Goal: Task Accomplishment & Management: Manage account settings

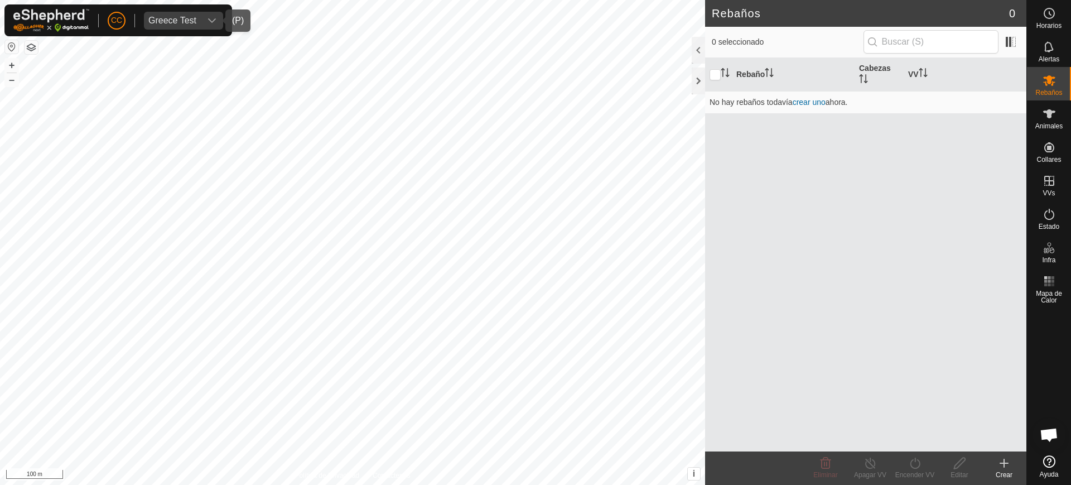
click at [188, 25] on span "Greece Test" at bounding box center [172, 21] width 57 height 18
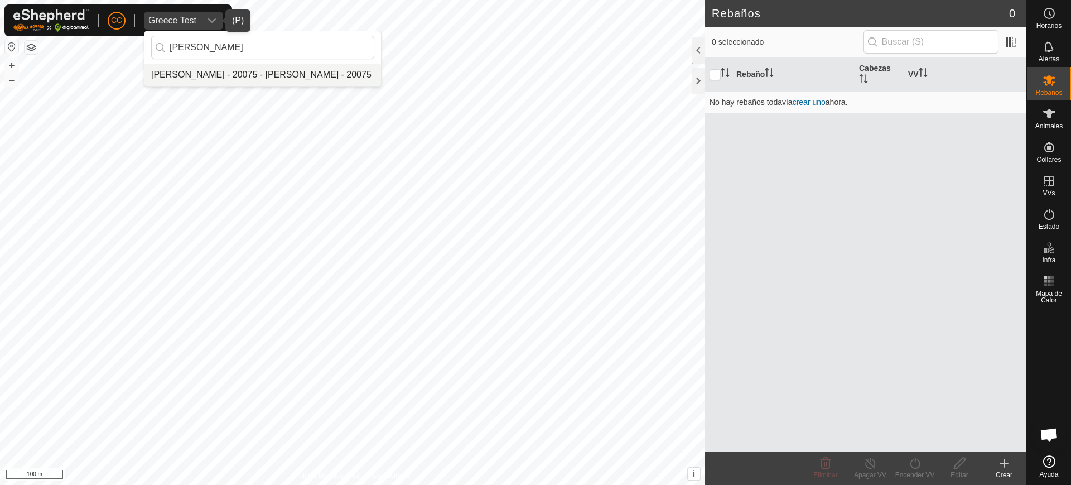
type input "oleg"
click at [239, 73] on li "Olegario Arranz Rodrigo - 20075 - Olegario Arranz Rodrigo - 20075" at bounding box center [262, 75] width 237 height 22
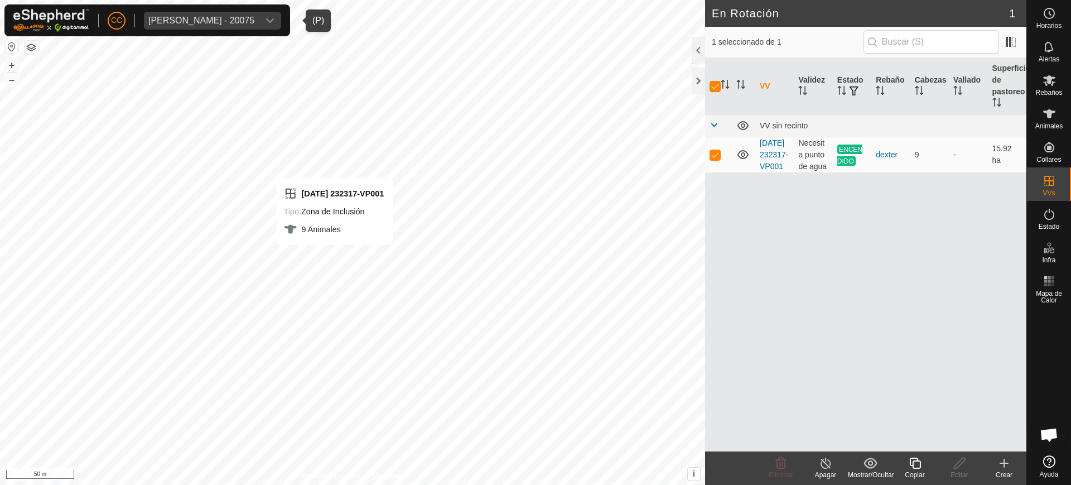
checkbox input "false"
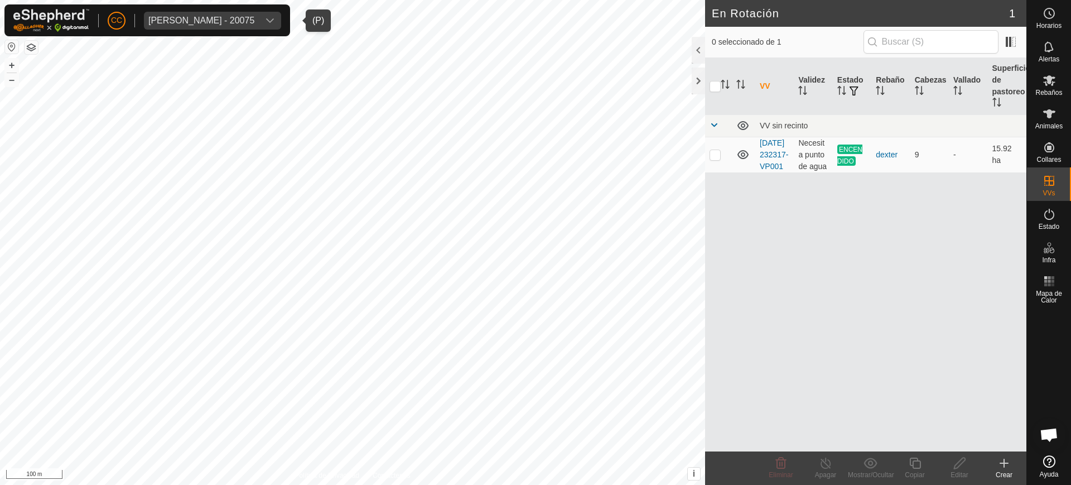
click at [219, 16] on div "Olegario Arranz Rodrigo - 20075" at bounding box center [201, 20] width 106 height 9
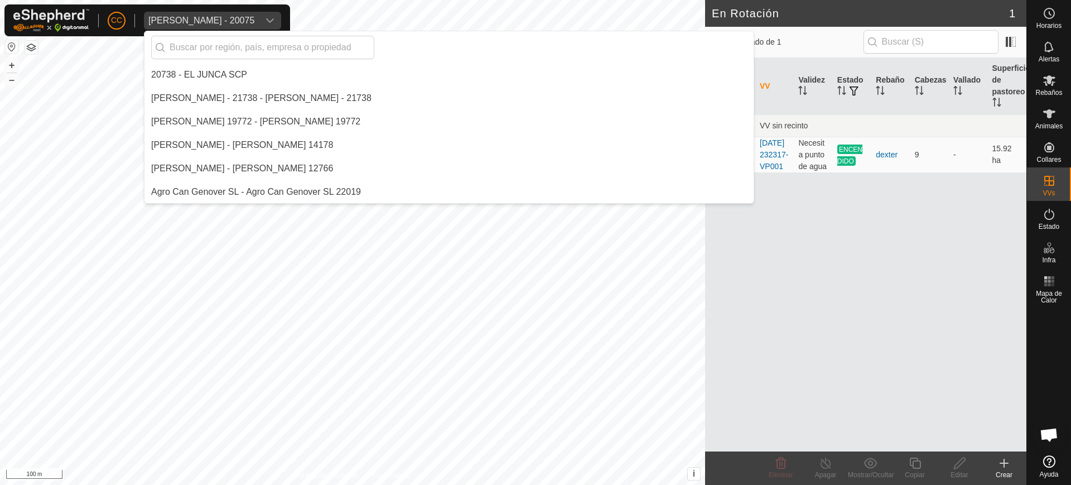
scroll to position [6420, 0]
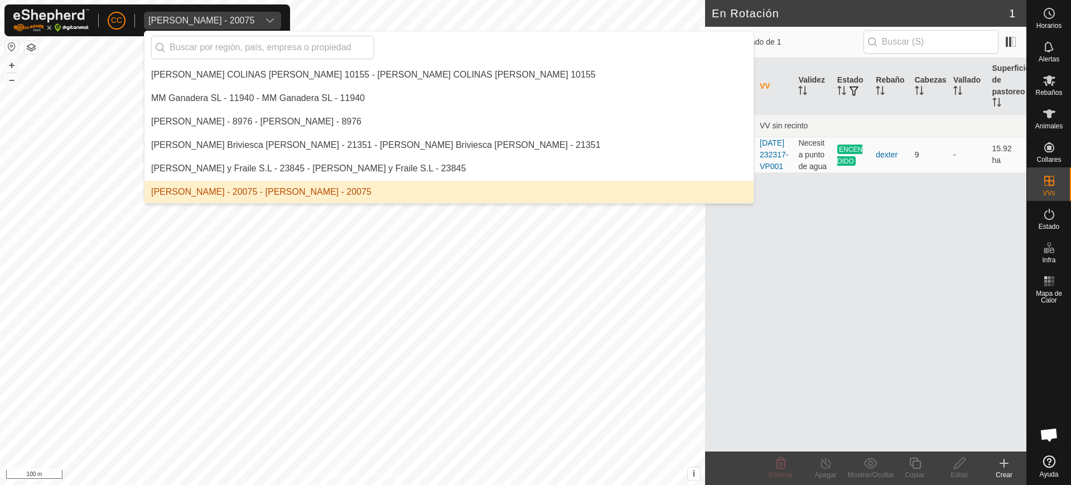
type input "e"
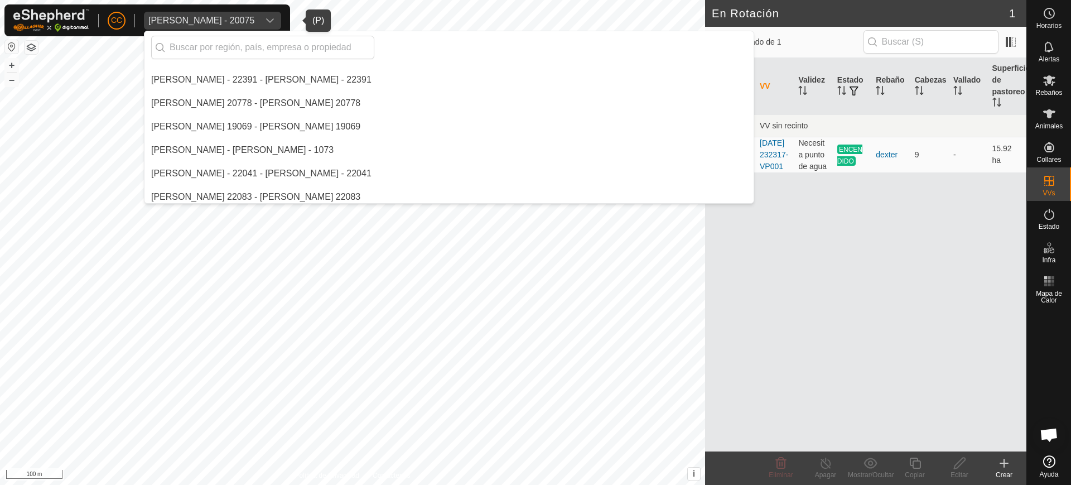
scroll to position [3910, 0]
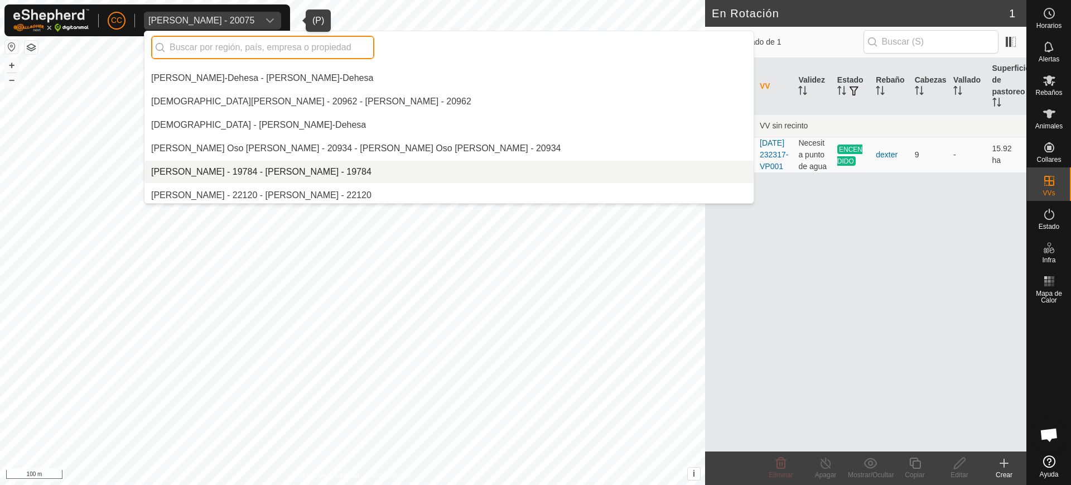
click at [252, 42] on input "text" at bounding box center [262, 47] width 223 height 23
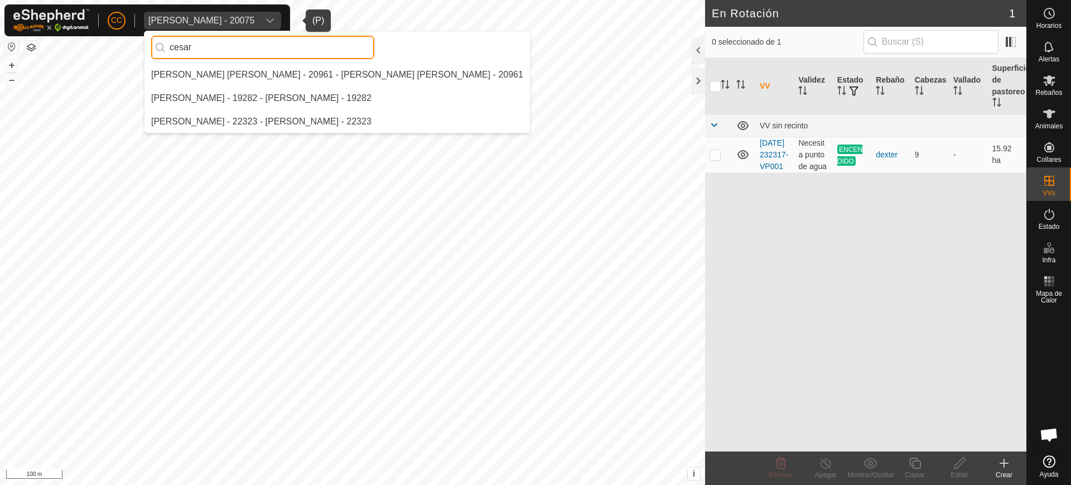
scroll to position [0, 0]
type input "cesar"
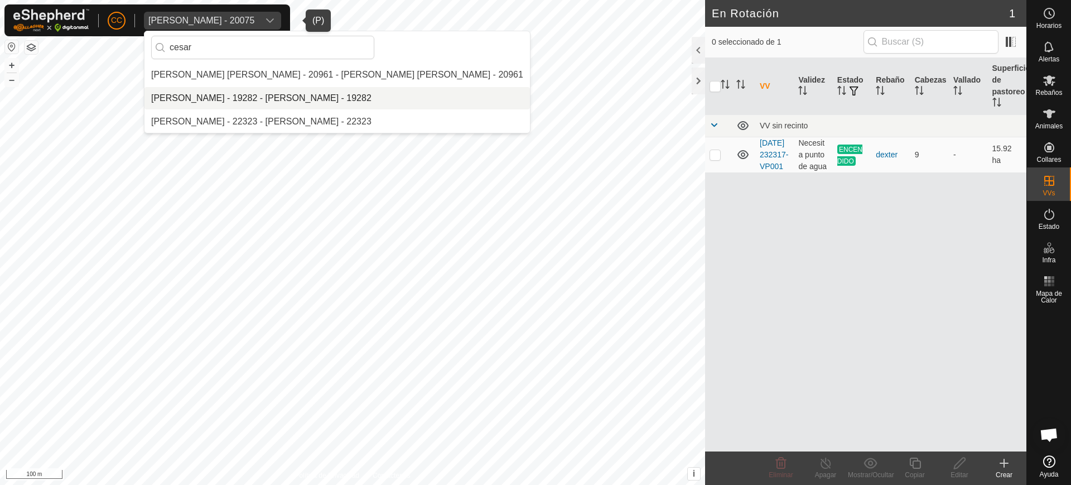
click at [274, 88] on li "Cesar Lopez Moledo - 19282 - Cesar Lopez Moledo - 19282" at bounding box center [337, 98] width 386 height 22
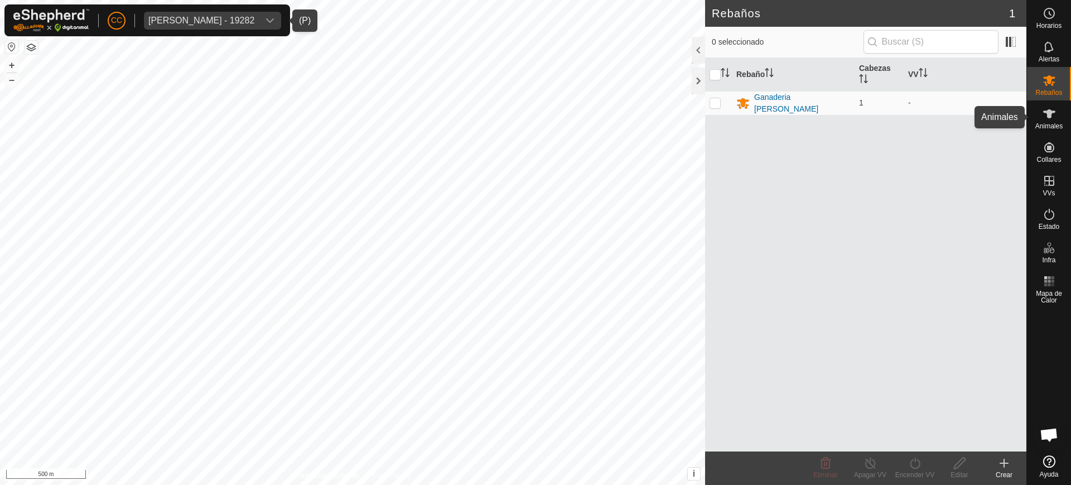
click at [1049, 123] on span "Animales" at bounding box center [1048, 126] width 27 height 7
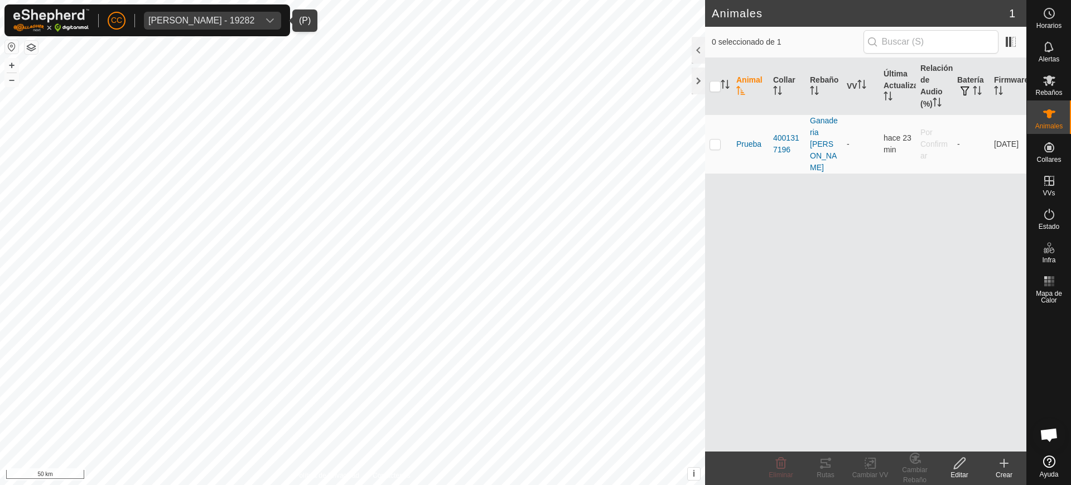
click at [16, 43] on button "button" at bounding box center [11, 46] width 13 height 13
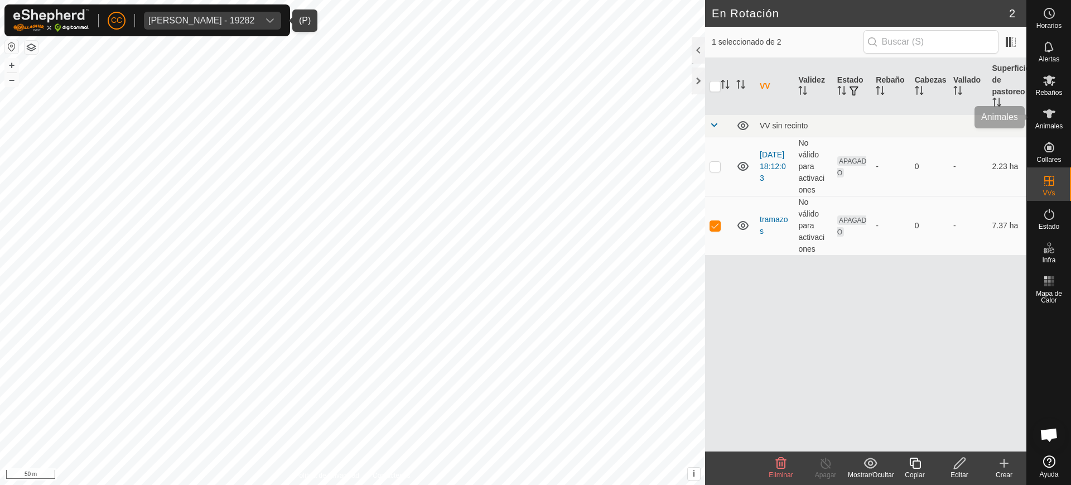
click at [1053, 117] on icon at bounding box center [1049, 113] width 13 height 13
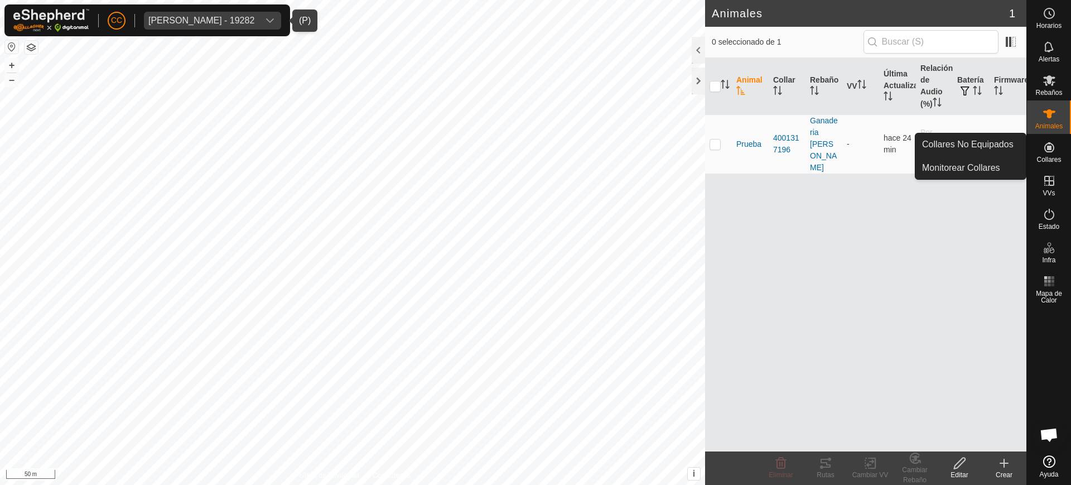
click at [1063, 152] on div "Collares" at bounding box center [1049, 150] width 44 height 33
click at [1044, 159] on span "Collares" at bounding box center [1049, 159] width 25 height 7
click at [1019, 150] on link "Collares No Equipados" at bounding box center [971, 144] width 110 height 22
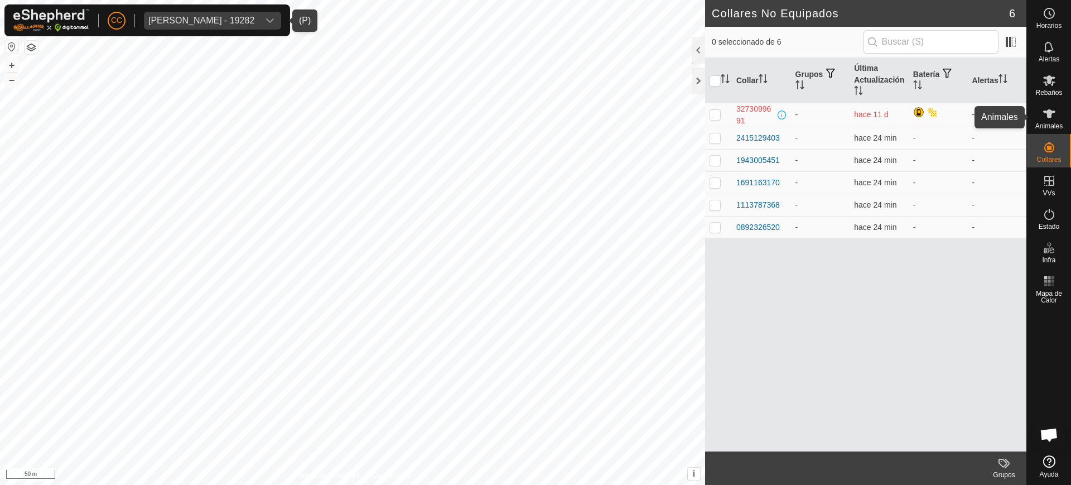
click at [1045, 110] on icon at bounding box center [1049, 113] width 12 height 9
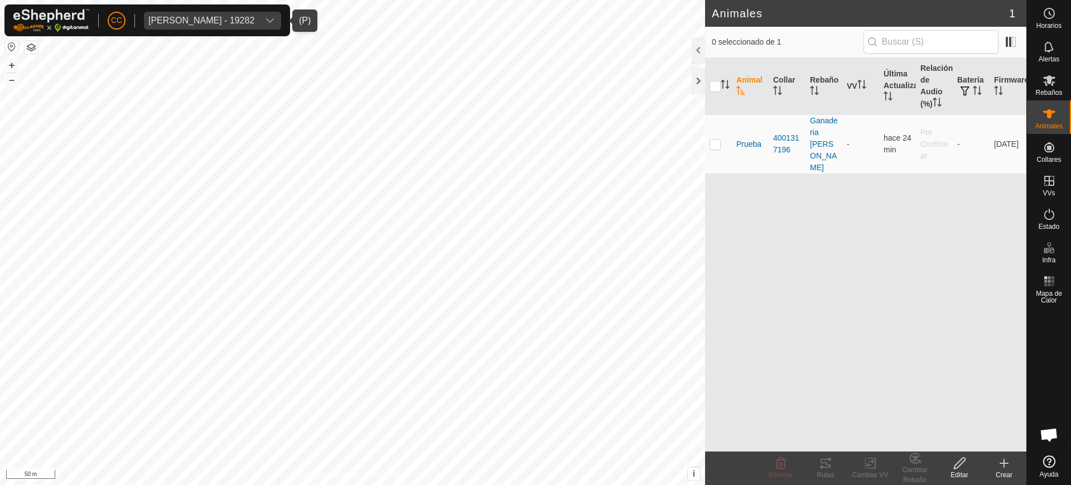
click at [1004, 463] on icon at bounding box center [1004, 463] width 8 height 0
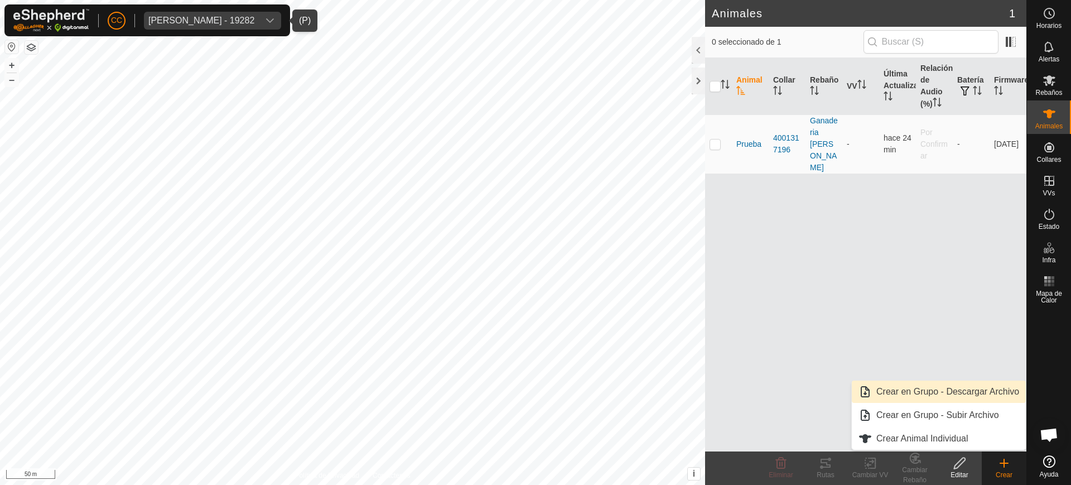
click at [966, 397] on link "Crear en Grupo - Descargar Archivo" at bounding box center [939, 391] width 174 height 22
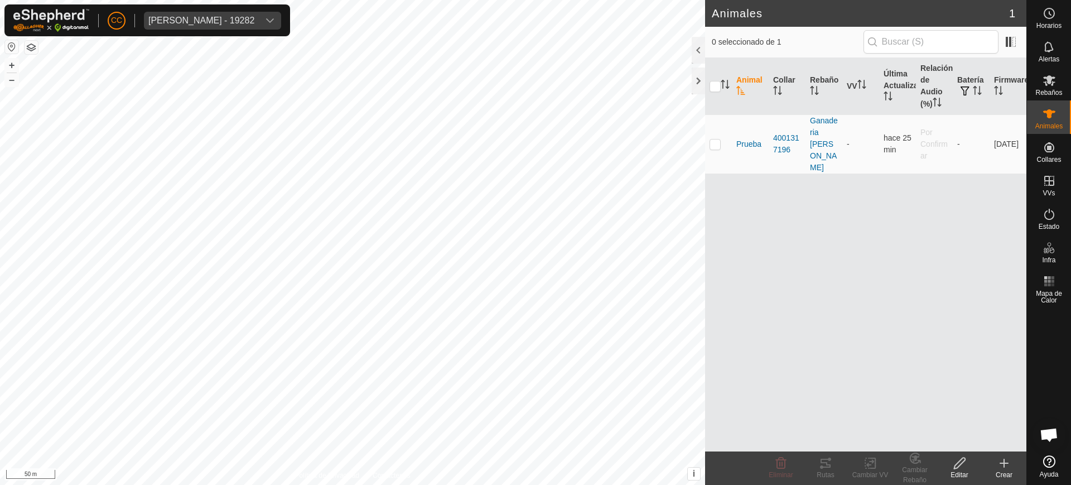
click at [1004, 470] on div "Crear" at bounding box center [1004, 475] width 45 height 10
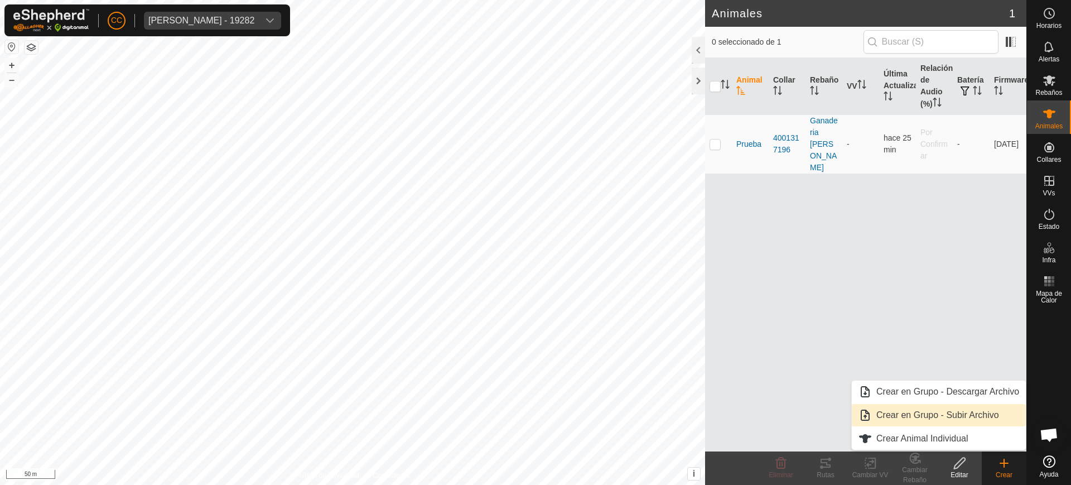
click at [956, 415] on link "Crear en Grupo - Subir Archivo" at bounding box center [939, 415] width 174 height 22
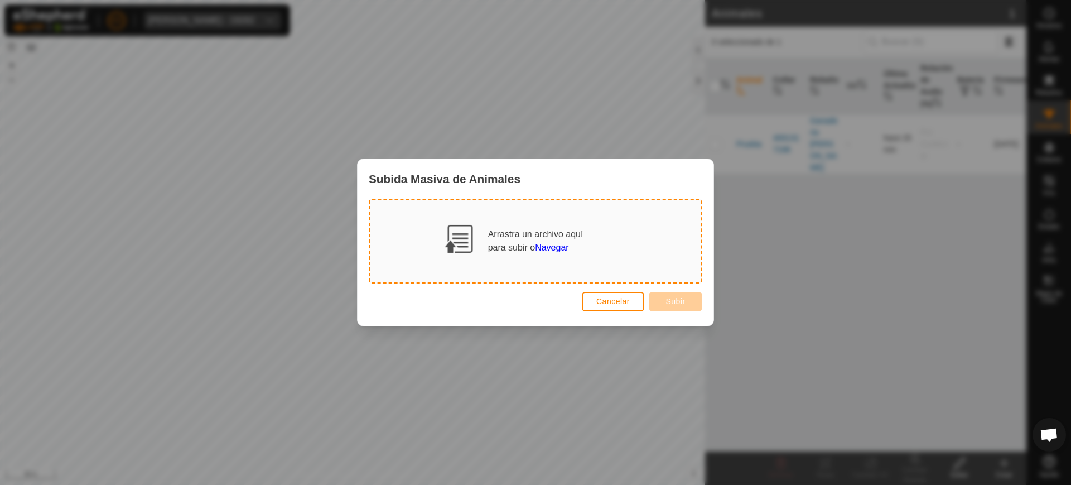
click at [553, 244] on span "Navegar" at bounding box center [551, 247] width 33 height 9
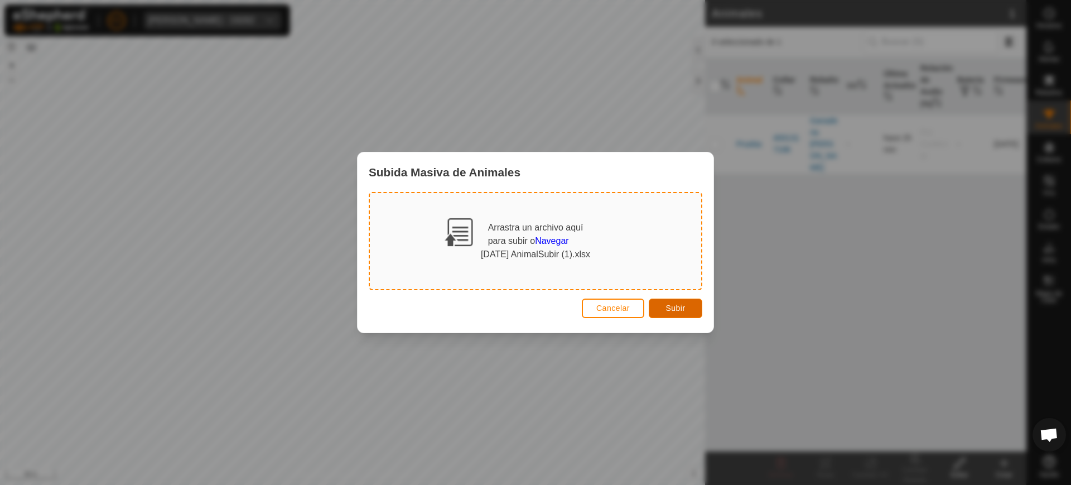
click at [683, 307] on span "Subir" at bounding box center [676, 308] width 20 height 9
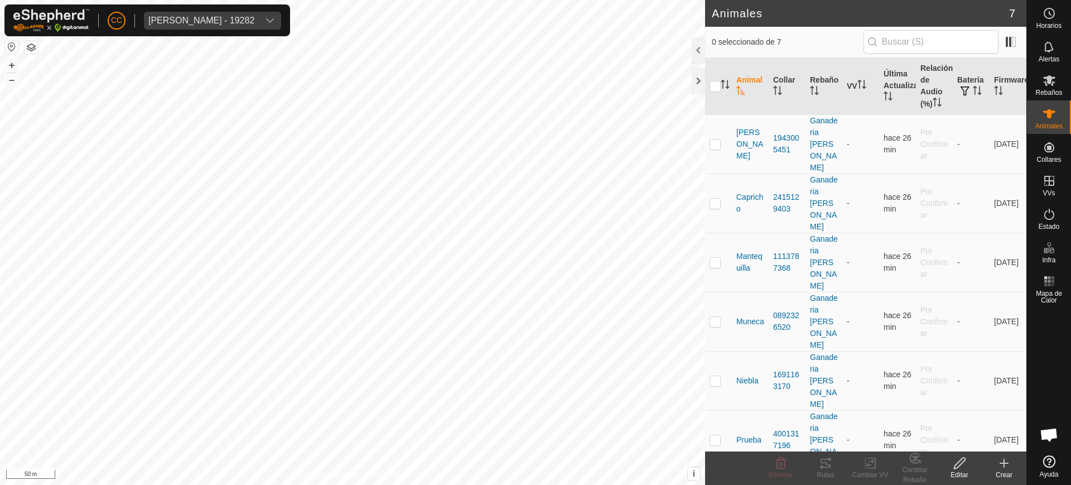
checkbox input "true"
click at [783, 386] on div "Animal Collar Rebaño VV Última Actualización Relación de Audio (%) Batería Firm…" at bounding box center [865, 254] width 321 height 393
drag, startPoint x: 793, startPoint y: 354, endPoint x: 772, endPoint y: 337, distance: 26.9
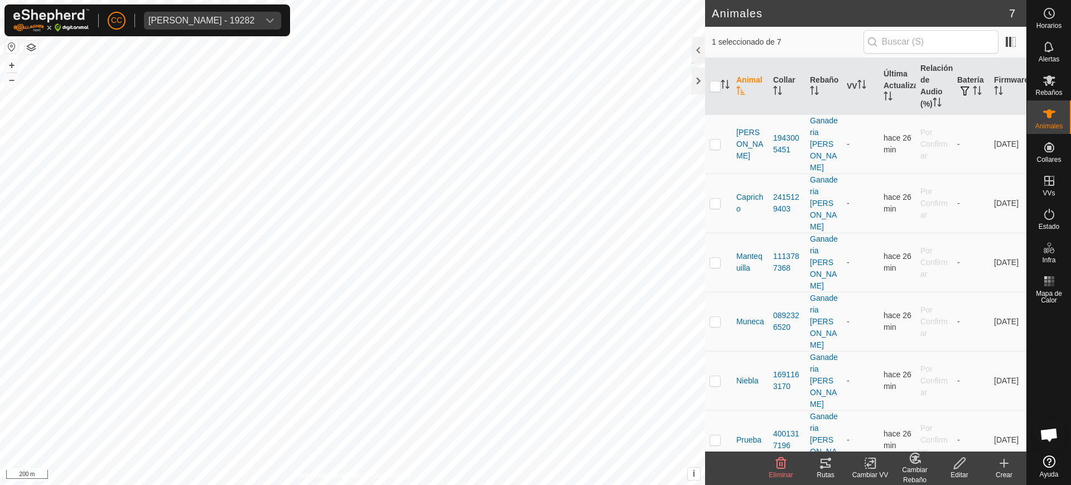
drag, startPoint x: 768, startPoint y: 347, endPoint x: 764, endPoint y: 355, distance: 8.7
drag, startPoint x: 796, startPoint y: 355, endPoint x: 767, endPoint y: 339, distance: 32.7
copy tr "3273099691"
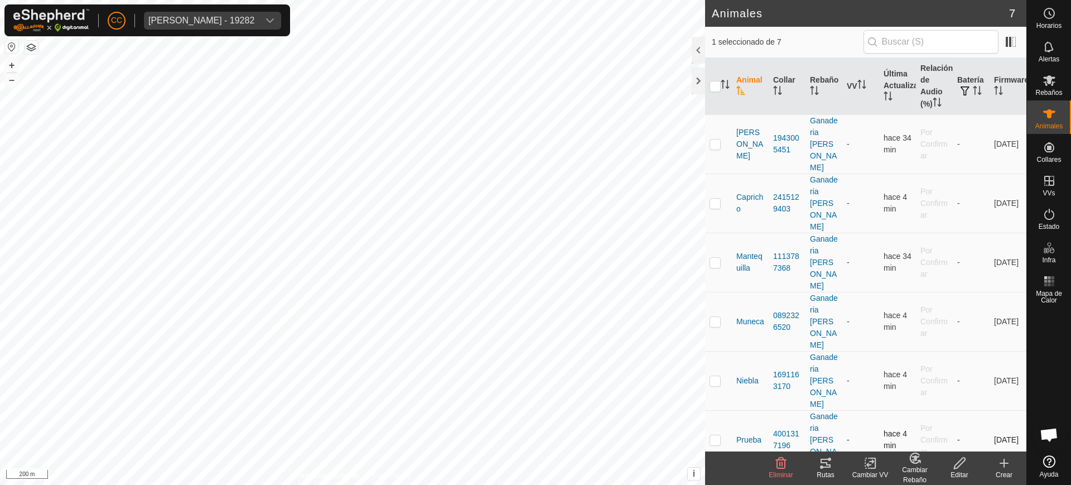
click at [711, 435] on p-checkbox at bounding box center [715, 439] width 11 height 9
checkbox input "true"
click at [711, 84] on input "checkbox" at bounding box center [715, 86] width 11 height 11
checkbox input "true"
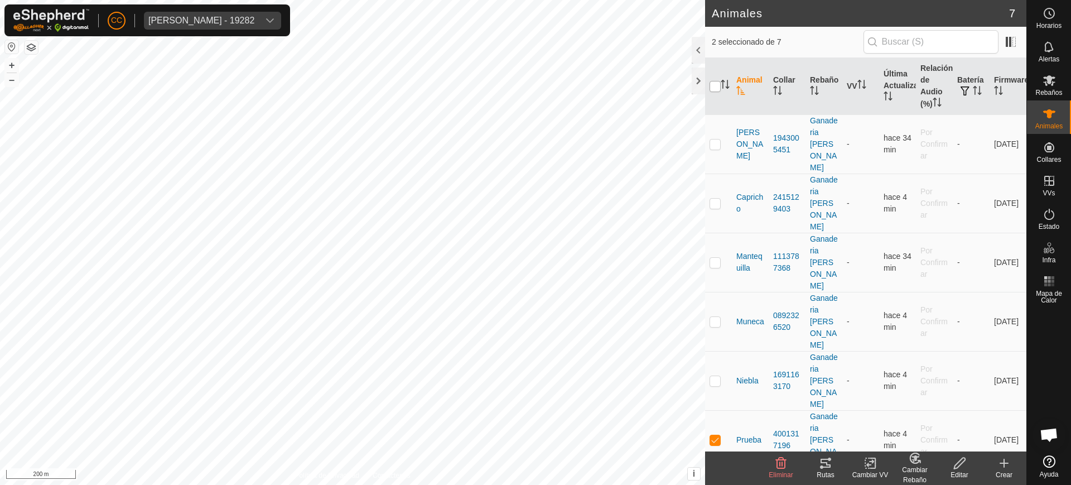
checkbox input "true"
click at [1053, 86] on icon at bounding box center [1049, 80] width 13 height 13
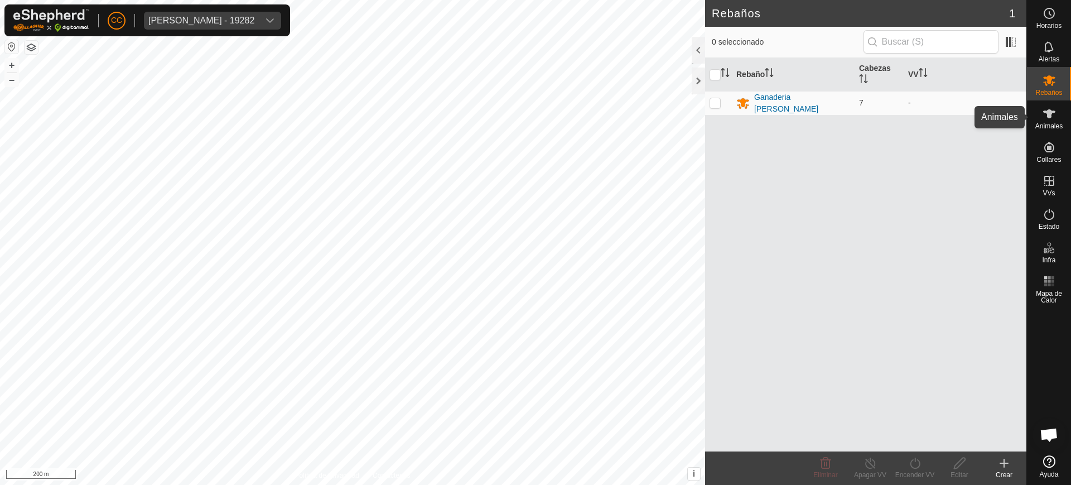
click at [1057, 114] on es-animals-svg-icon at bounding box center [1049, 114] width 20 height 18
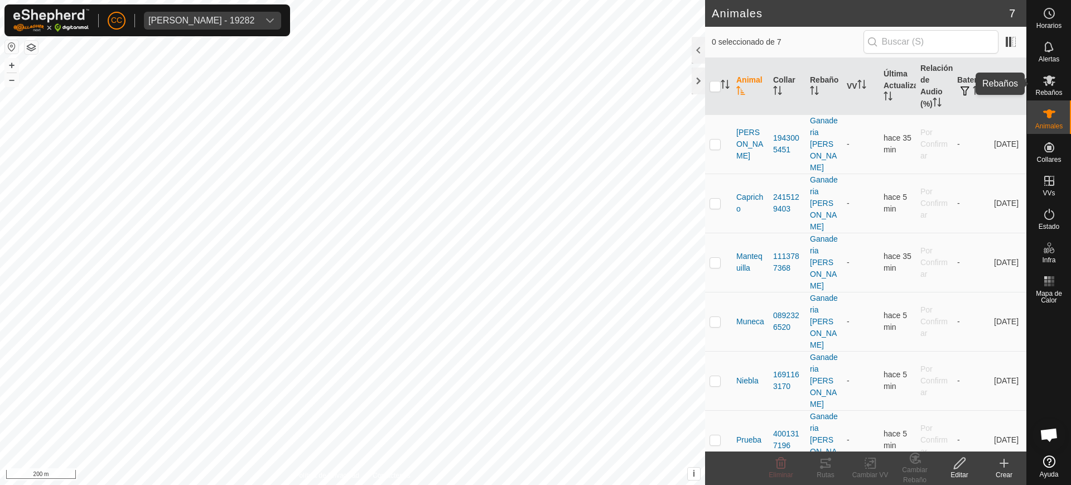
click at [1051, 80] on icon at bounding box center [1049, 80] width 12 height 11
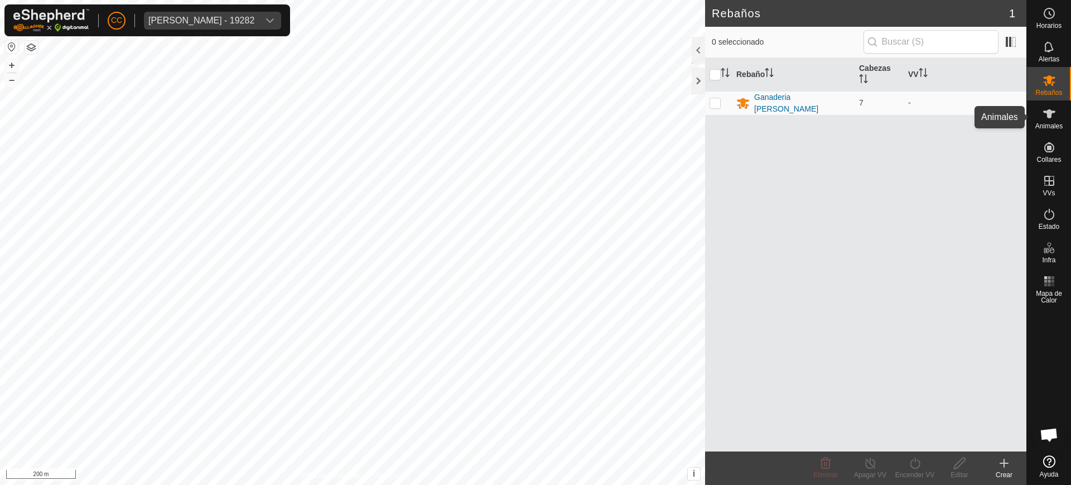
click at [1048, 118] on icon at bounding box center [1049, 113] width 13 height 13
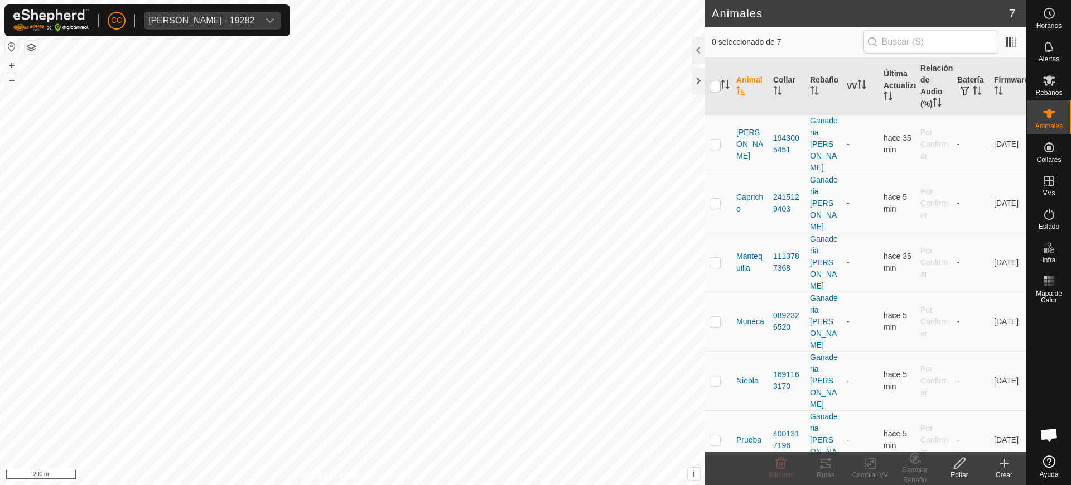
click at [716, 85] on input "checkbox" at bounding box center [715, 86] width 11 height 11
checkbox input "true"
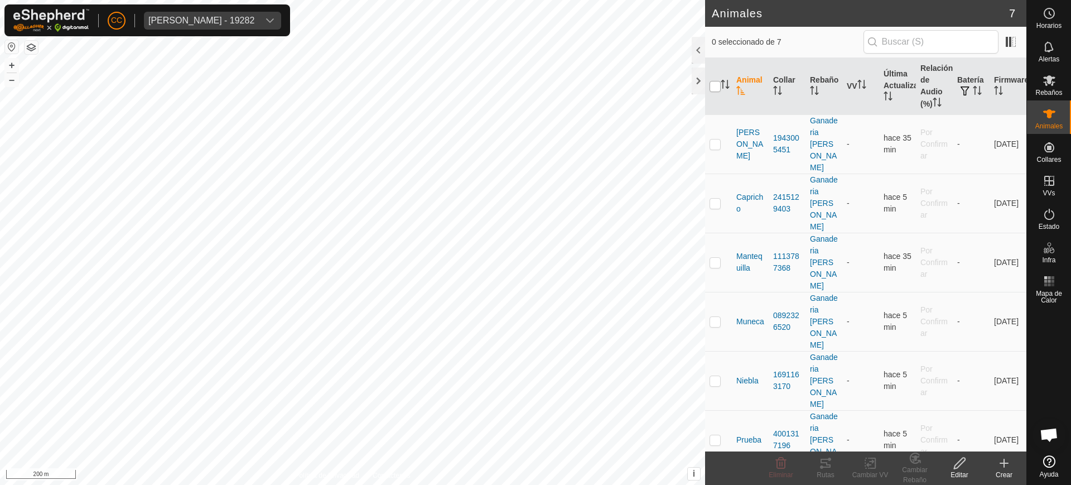
checkbox input "true"
click at [868, 466] on icon at bounding box center [871, 462] width 14 height 13
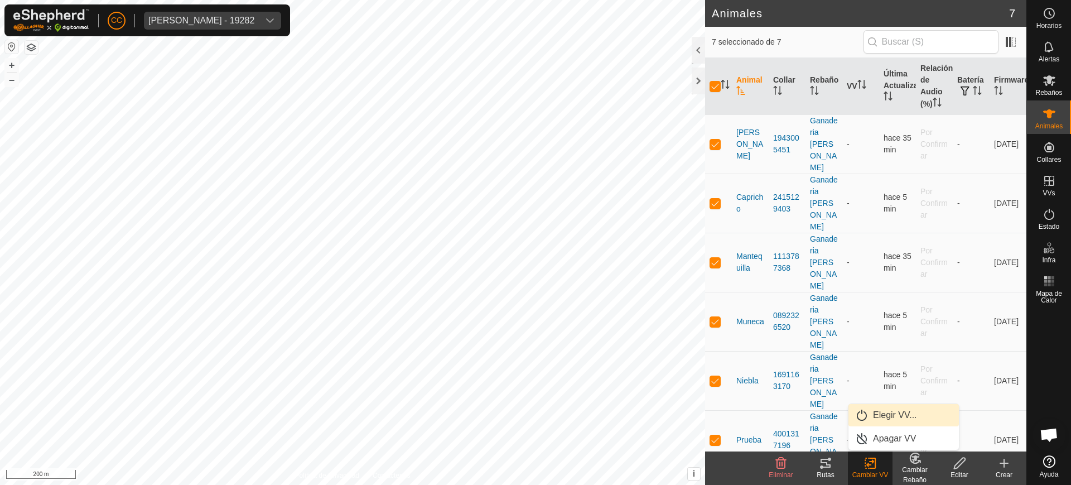
click at [880, 416] on link "Elegir VV..." at bounding box center [904, 415] width 110 height 22
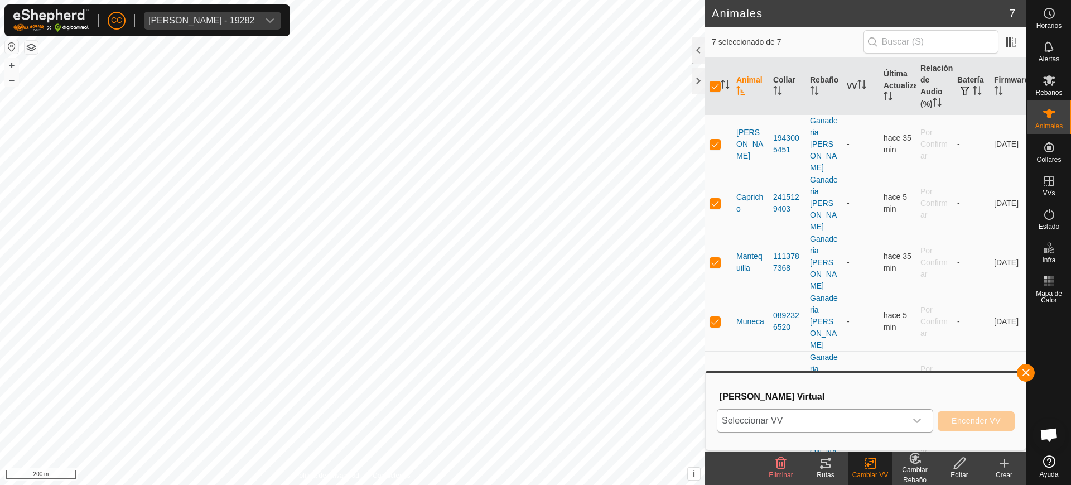
click at [807, 416] on span "Seleccionar VV" at bounding box center [811, 421] width 189 height 22
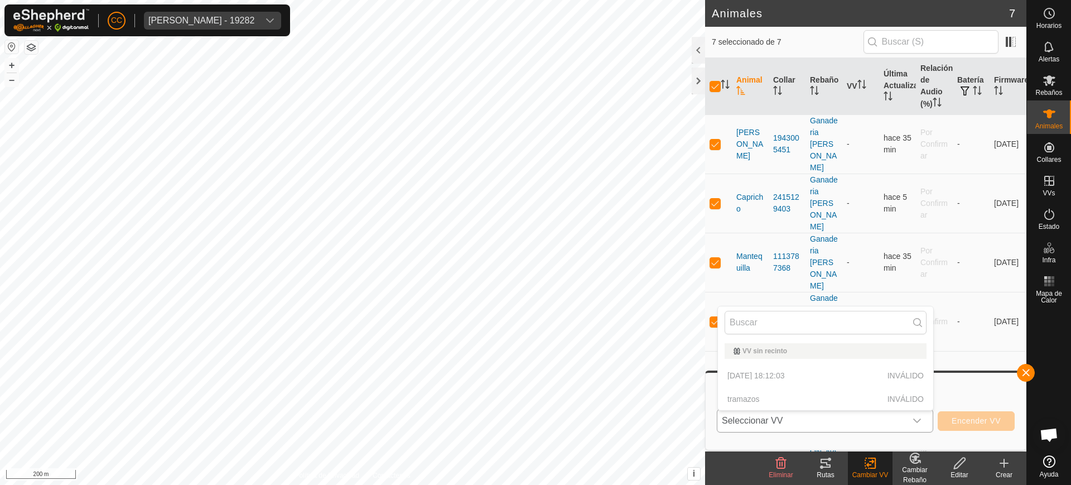
click at [782, 373] on p-selectitem "2025-09-08 18:12:03 INVÁLIDO" at bounding box center [825, 375] width 215 height 22
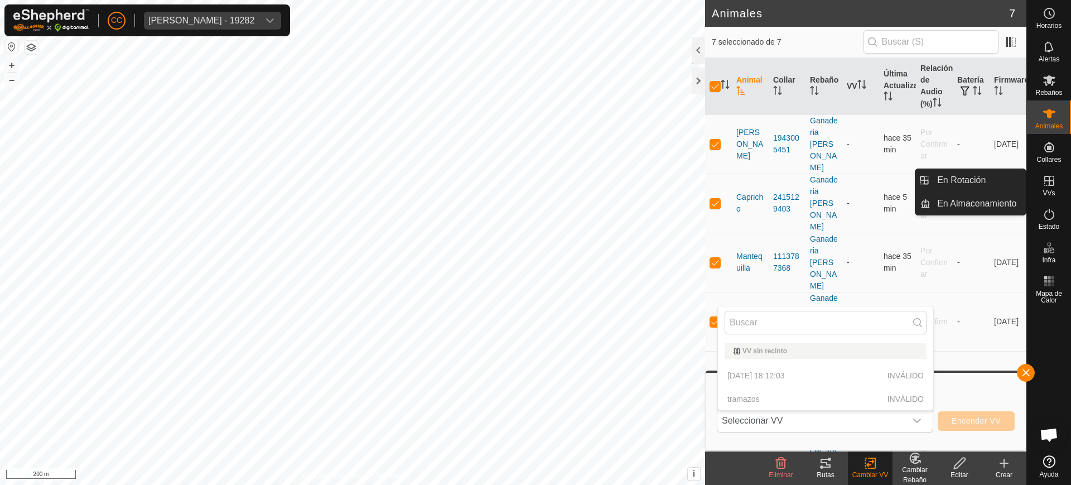
click at [1054, 172] on es-virtualpaddocks-svg-icon at bounding box center [1049, 181] width 20 height 18
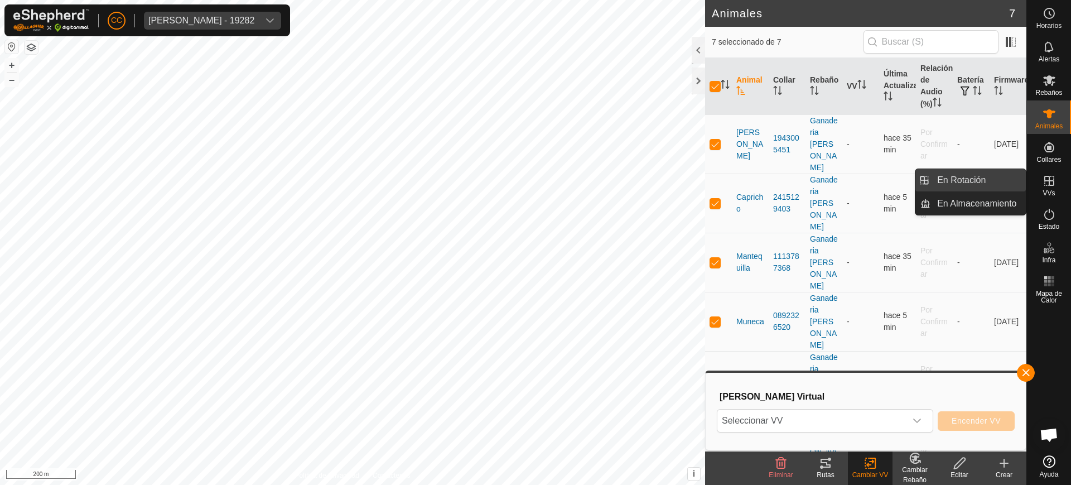
click at [997, 177] on link "En Rotación" at bounding box center [978, 180] width 95 height 22
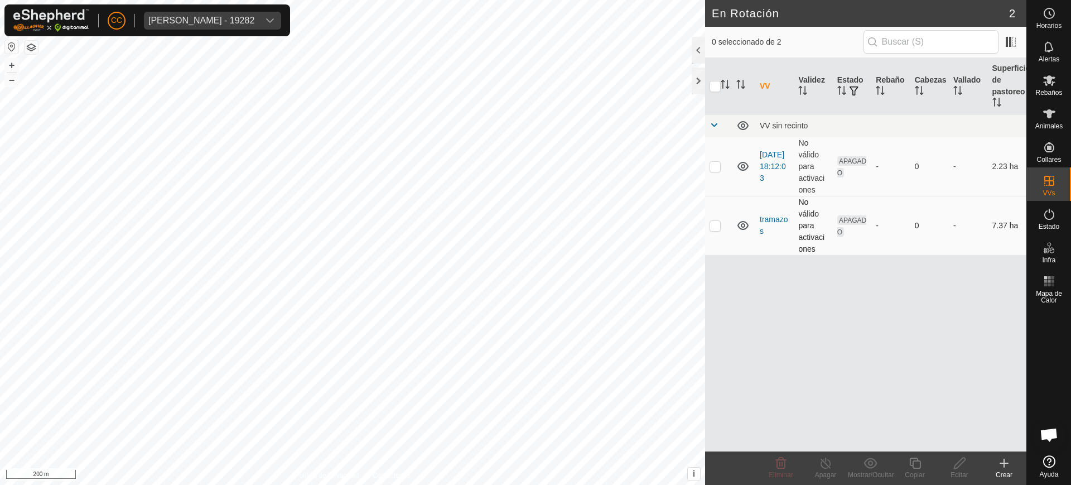
click at [715, 227] on p-checkbox at bounding box center [715, 225] width 11 height 9
checkbox input "true"
click at [955, 460] on icon at bounding box center [960, 462] width 14 height 13
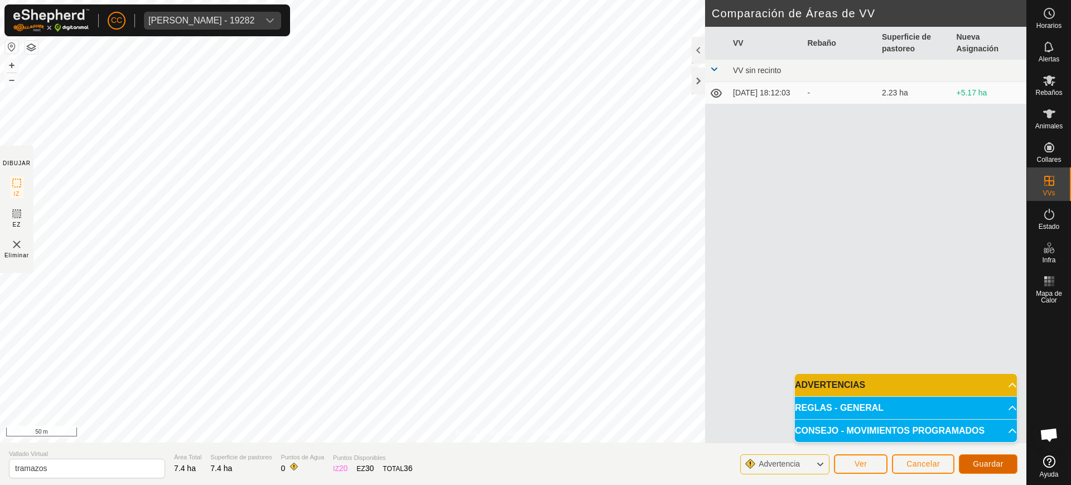
click at [985, 461] on span "Guardar" at bounding box center [988, 463] width 31 height 9
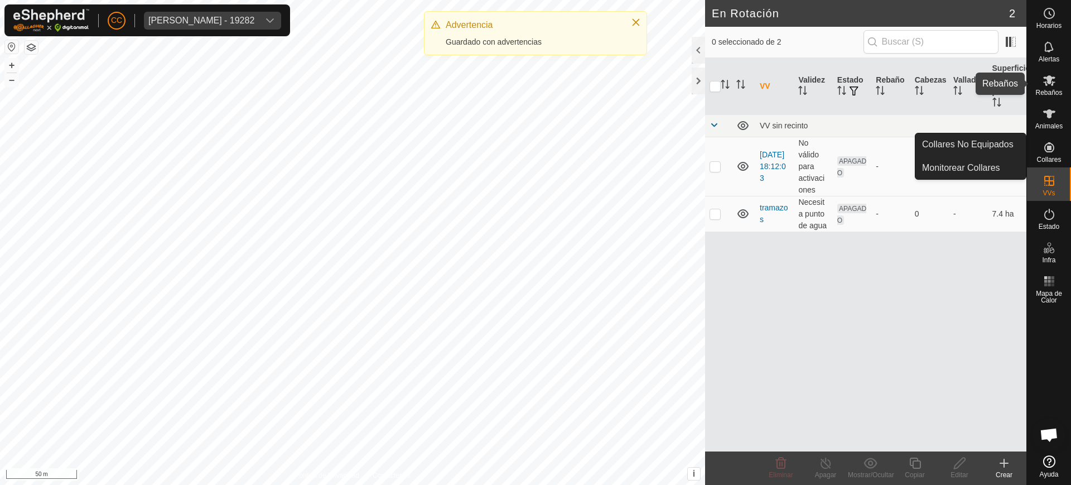
click at [1050, 89] on span "Rebaños" at bounding box center [1048, 92] width 27 height 7
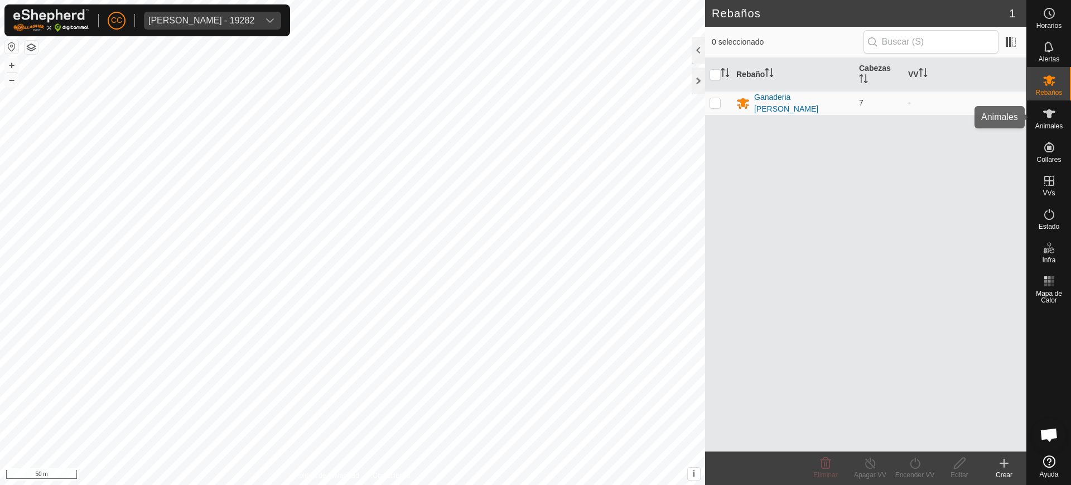
click at [1061, 126] on span "Animales" at bounding box center [1048, 126] width 27 height 7
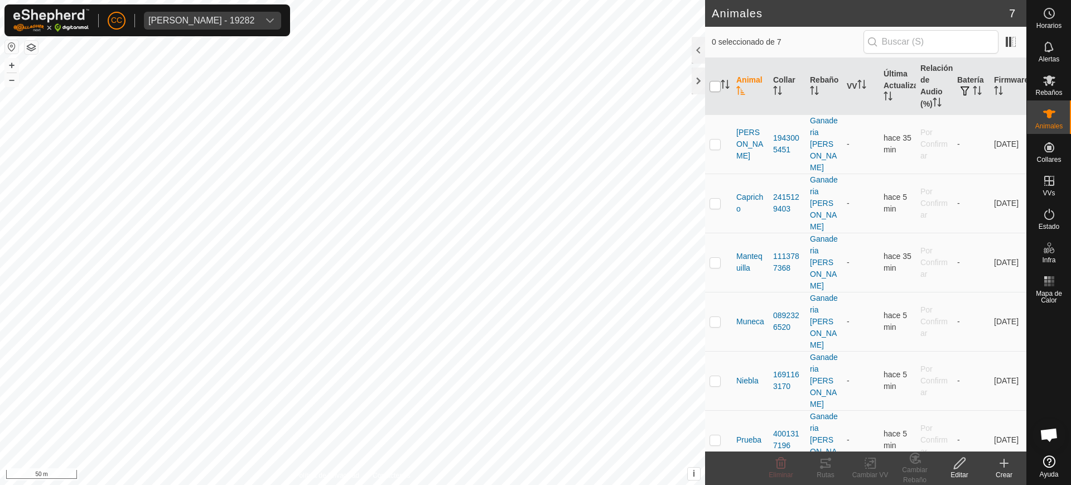
click at [718, 81] on input "checkbox" at bounding box center [715, 86] width 11 height 11
checkbox input "true"
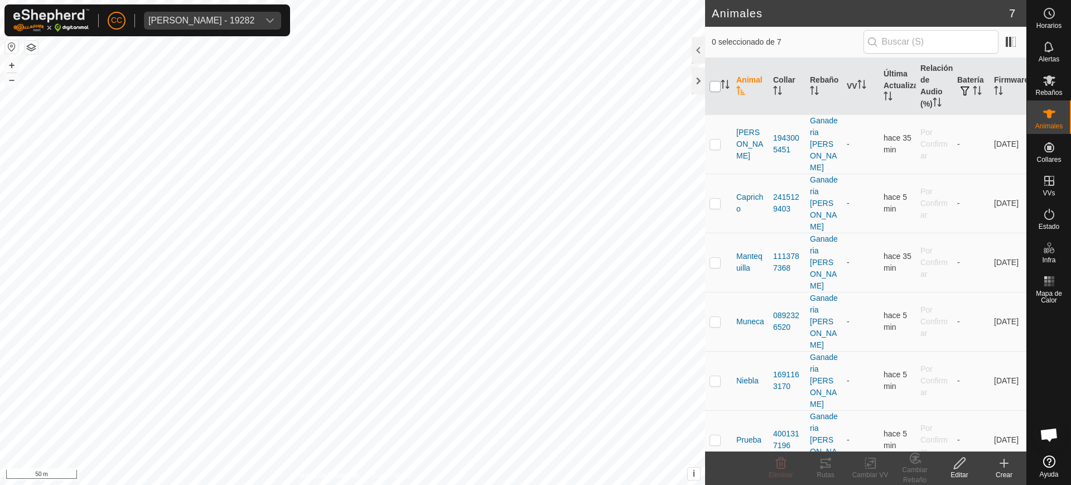
checkbox input "true"
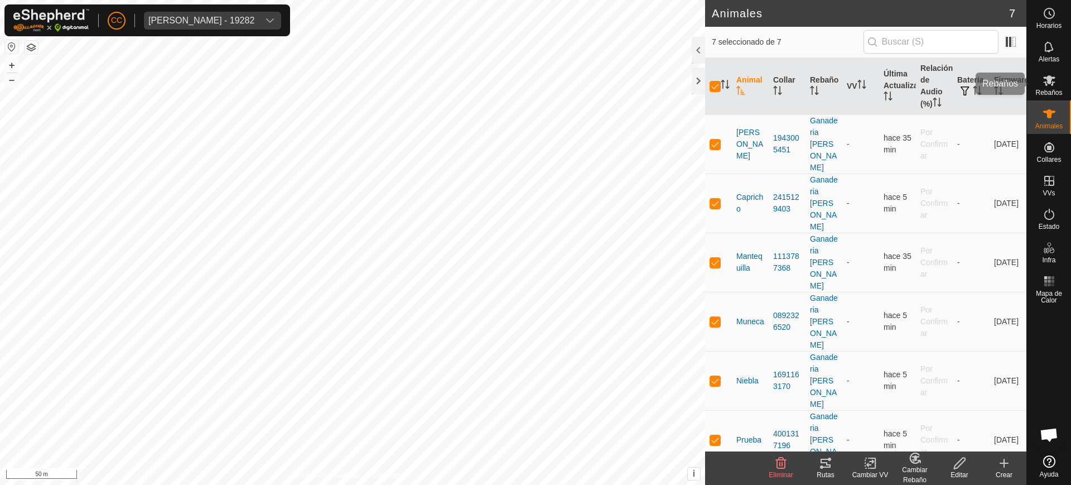
click at [1046, 83] on icon at bounding box center [1049, 80] width 12 height 11
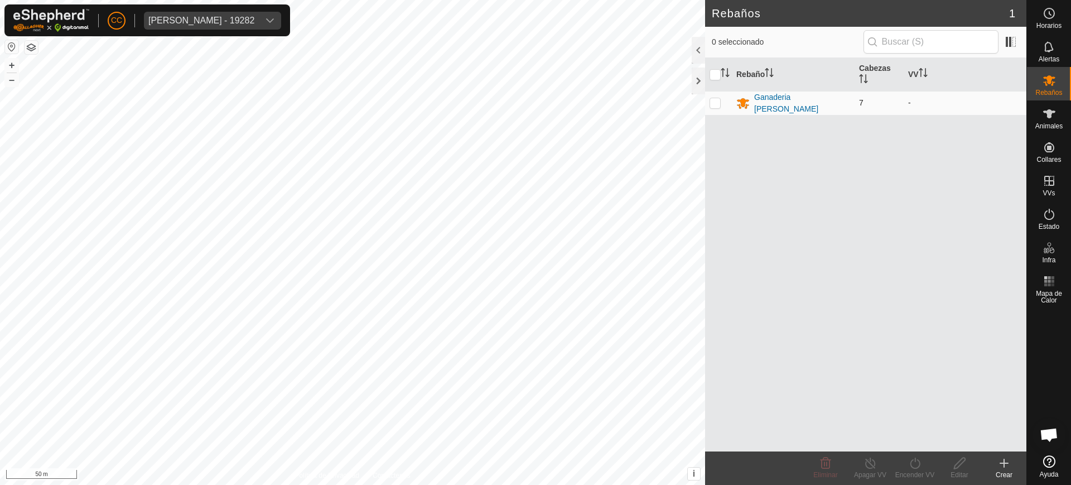
click at [714, 104] on p-checkbox at bounding box center [715, 102] width 11 height 9
checkbox input "true"
drag, startPoint x: 920, startPoint y: 470, endPoint x: 907, endPoint y: 464, distance: 14.2
click at [919, 470] on div "Encender VV" at bounding box center [915, 475] width 45 height 10
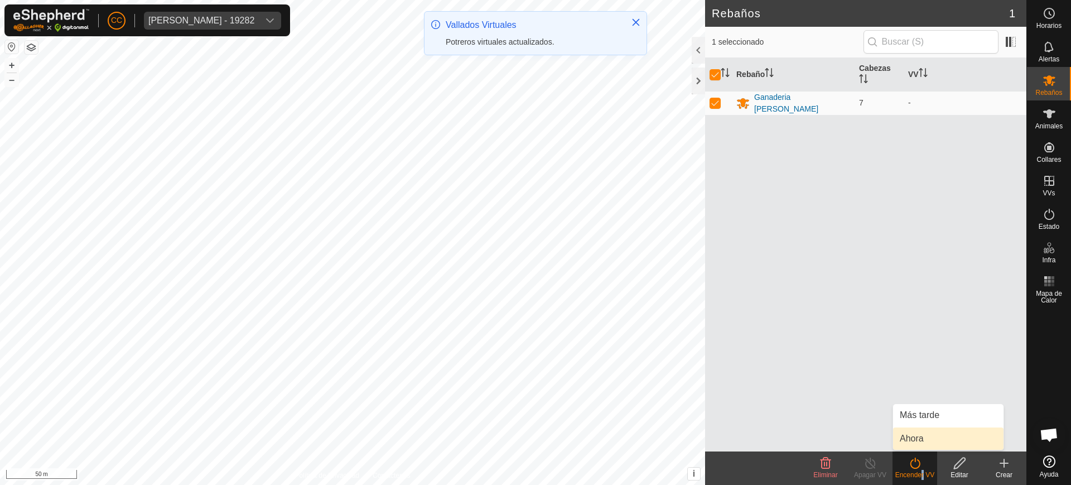
click at [914, 431] on link "Ahora" at bounding box center [948, 438] width 110 height 22
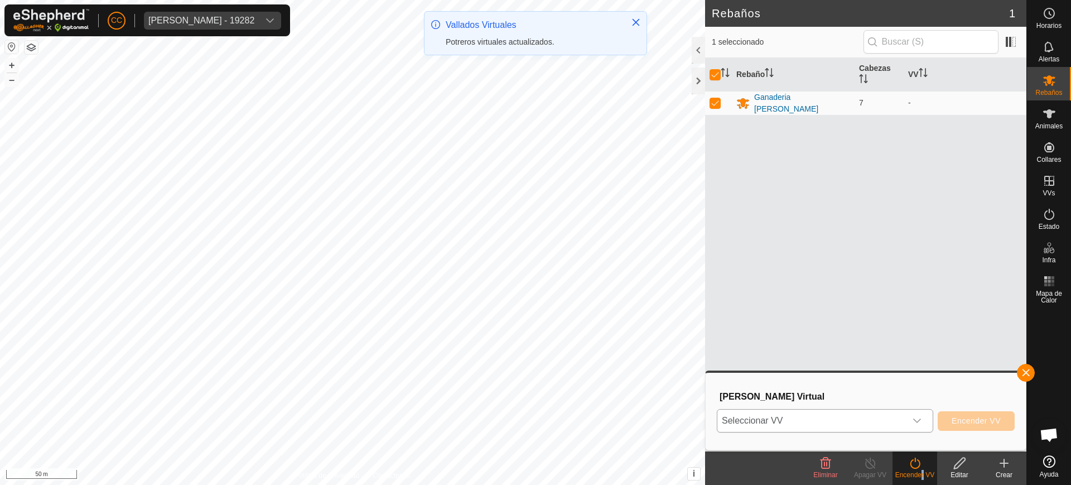
click at [813, 415] on span "Seleccionar VV" at bounding box center [811, 421] width 189 height 22
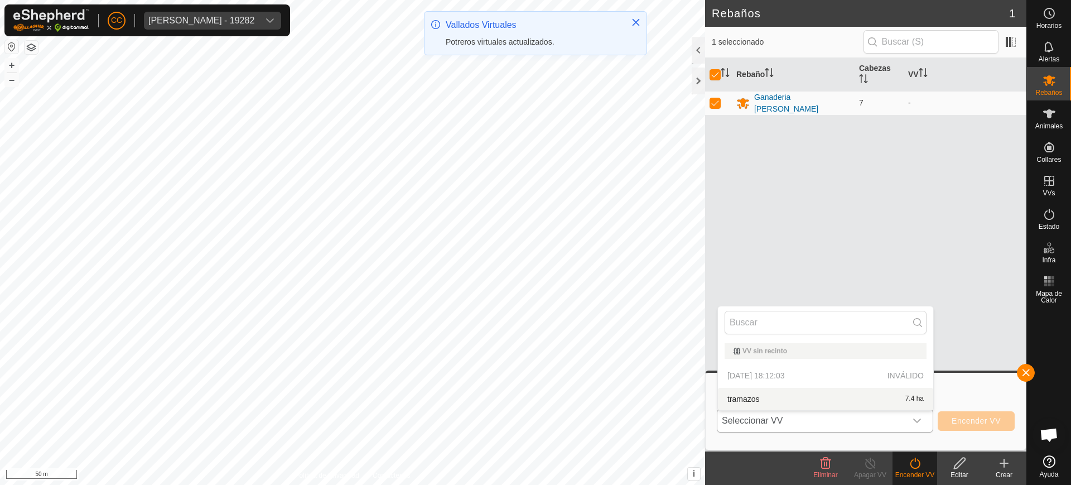
click at [769, 394] on li "tramazos 7.4 ha" at bounding box center [825, 399] width 215 height 22
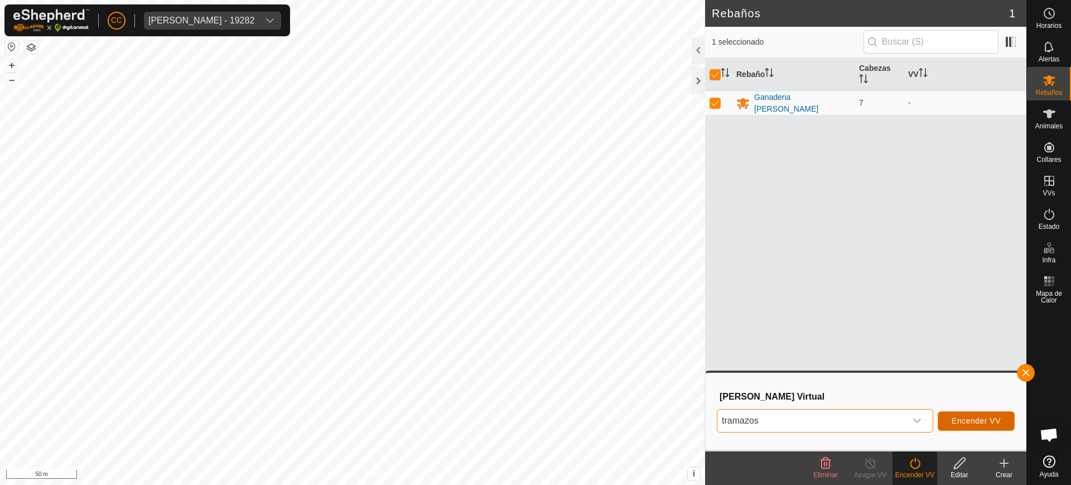
click at [972, 418] on span "Encender VV" at bounding box center [976, 420] width 49 height 9
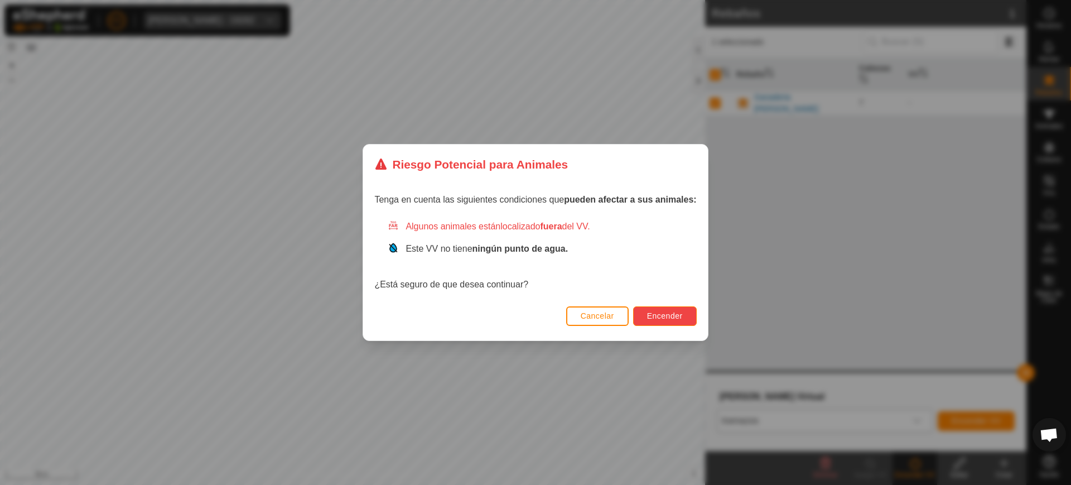
click at [670, 314] on span "Encender" at bounding box center [665, 315] width 36 height 9
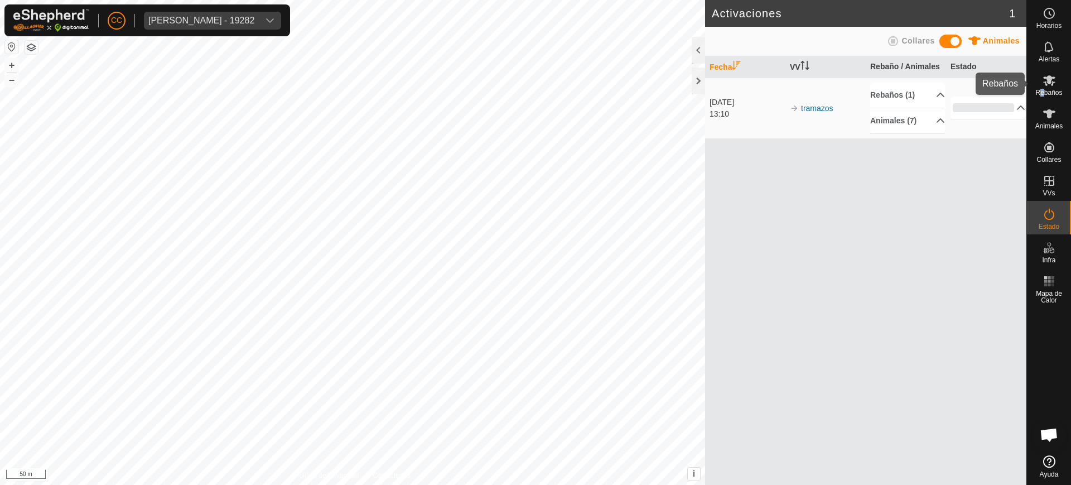
click at [1043, 94] on span "Rebaños" at bounding box center [1048, 92] width 27 height 7
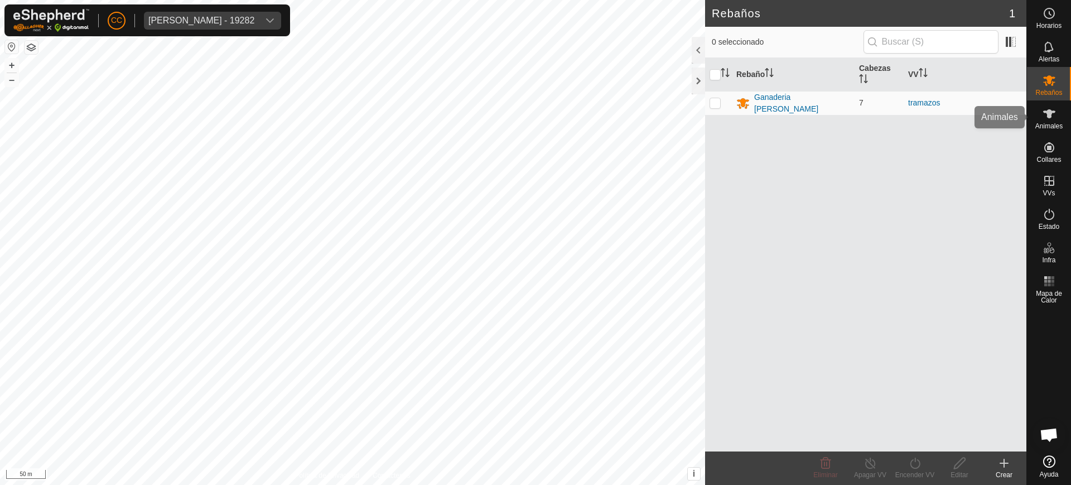
drag, startPoint x: 1056, startPoint y: 122, endPoint x: 1047, endPoint y: 124, distance: 9.4
click at [1056, 123] on span "Animales" at bounding box center [1048, 126] width 27 height 7
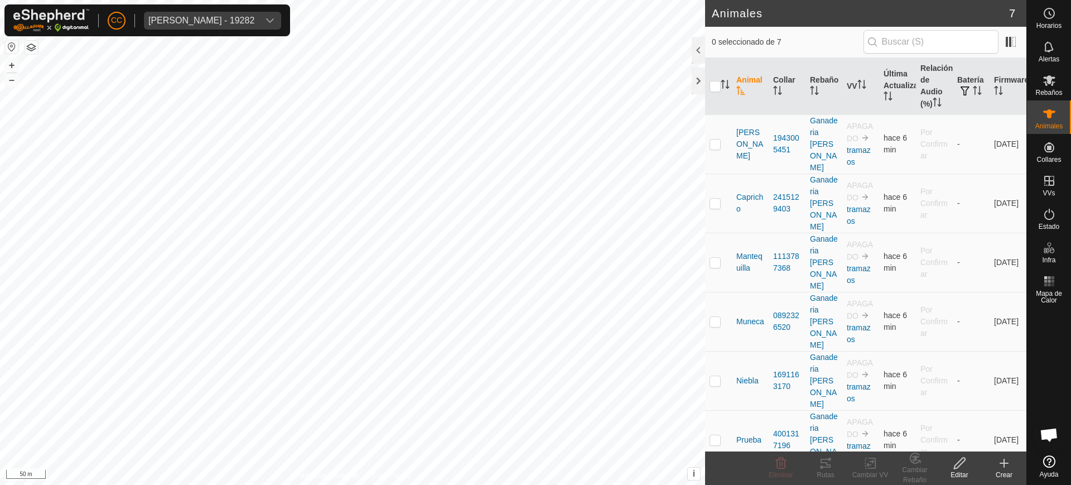
drag, startPoint x: 768, startPoint y: 416, endPoint x: 792, endPoint y: 431, distance: 28.3
copy tr "3273099691"
click at [245, 23] on div "Cesar Lopez Moledo - 19282" at bounding box center [201, 20] width 106 height 9
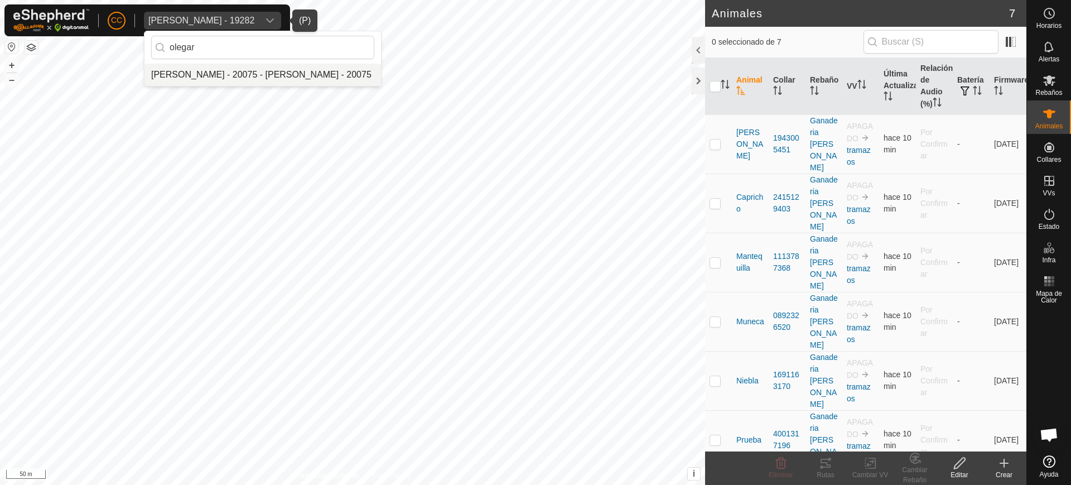
type input "olegar"
click at [252, 74] on li "Olegario Arranz Rodrigo - 20075 - Olegario Arranz Rodrigo - 20075" at bounding box center [262, 75] width 237 height 22
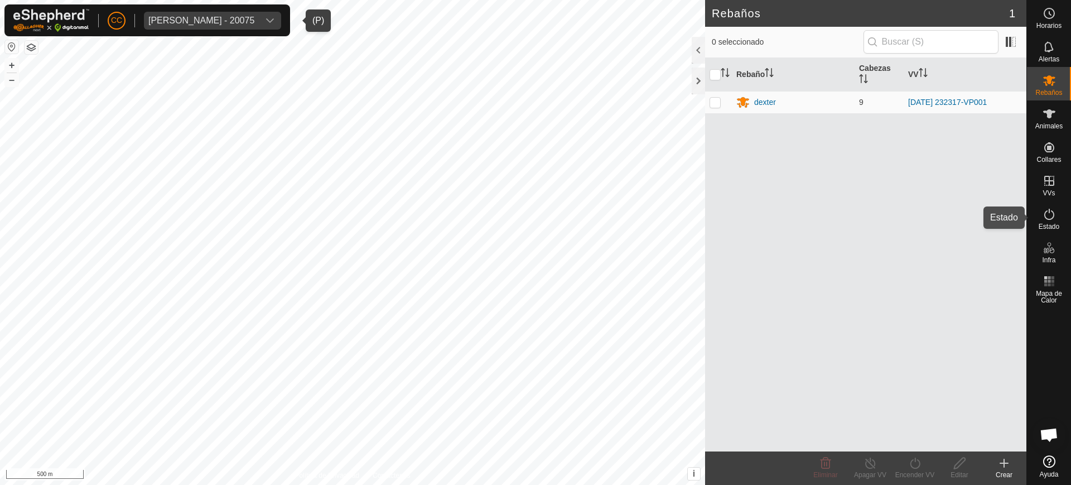
click at [1054, 223] on span "Estado" at bounding box center [1049, 226] width 21 height 7
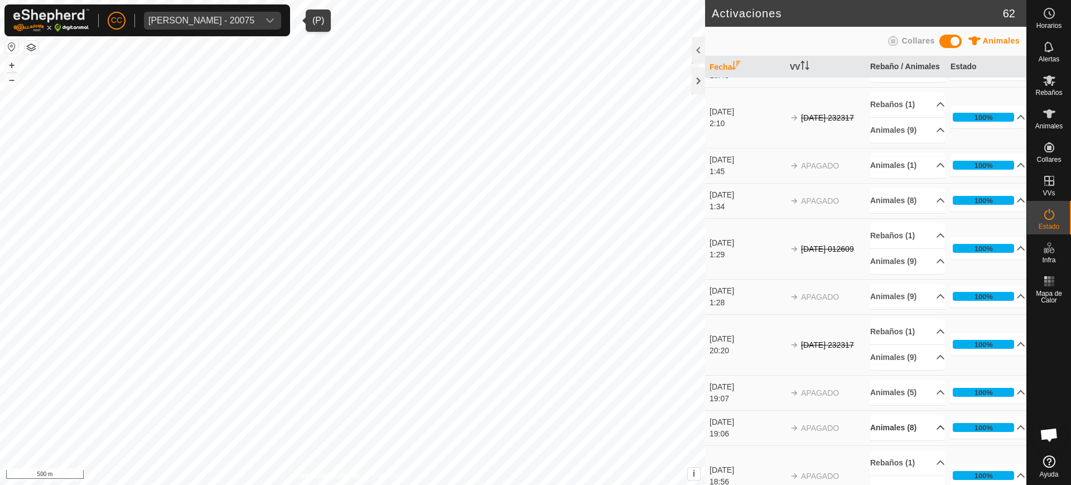
scroll to position [418, 0]
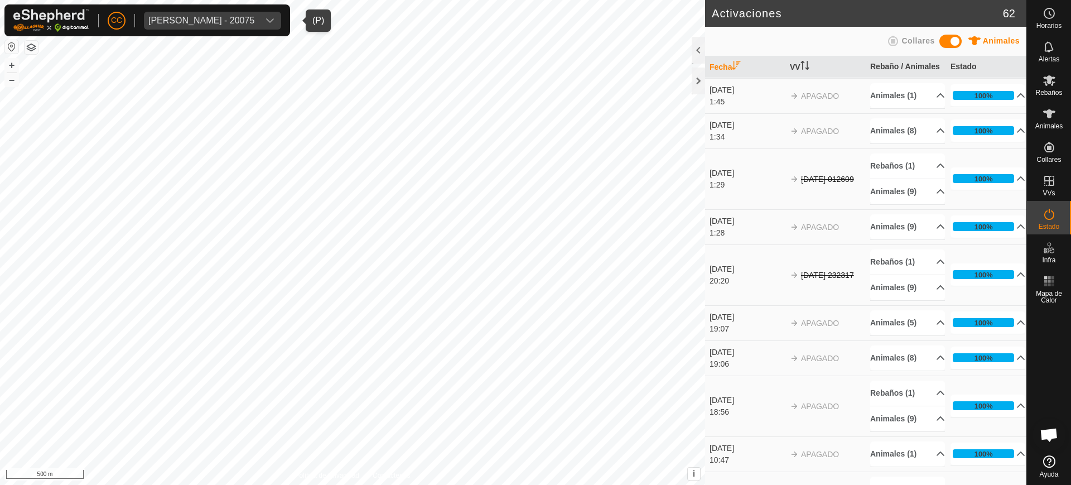
click at [746, 370] on div "19:06" at bounding box center [747, 364] width 75 height 12
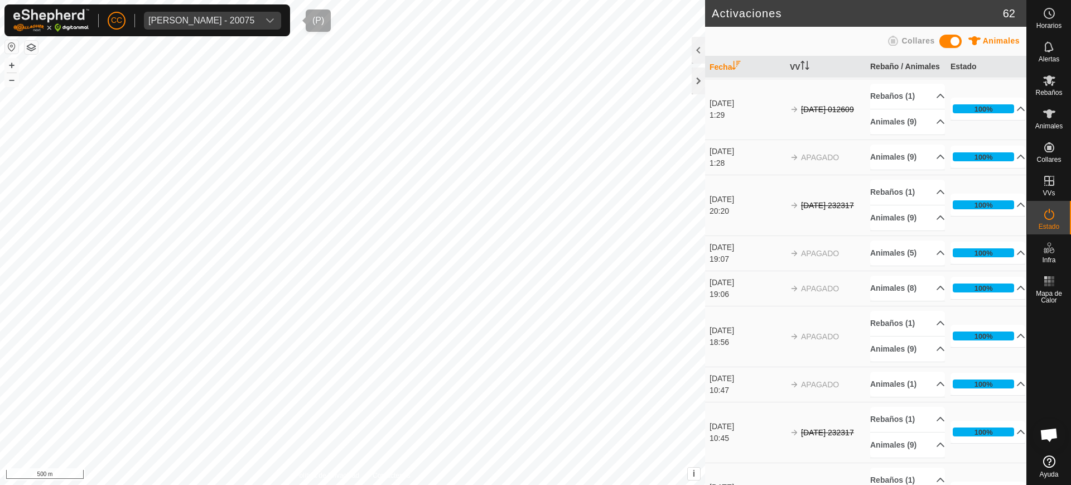
click at [230, 20] on div "Olegario Arranz Rodrigo - 20075" at bounding box center [201, 20] width 106 height 9
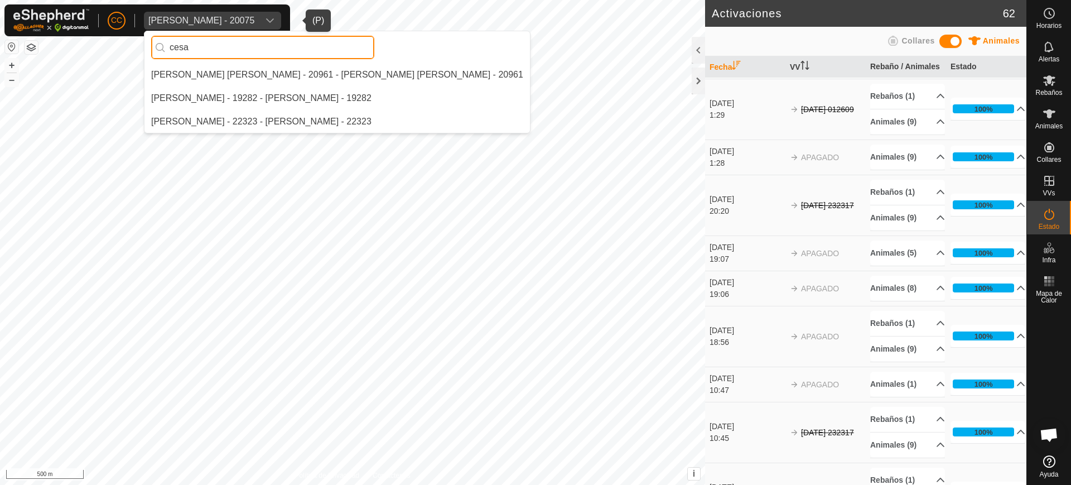
scroll to position [0, 0]
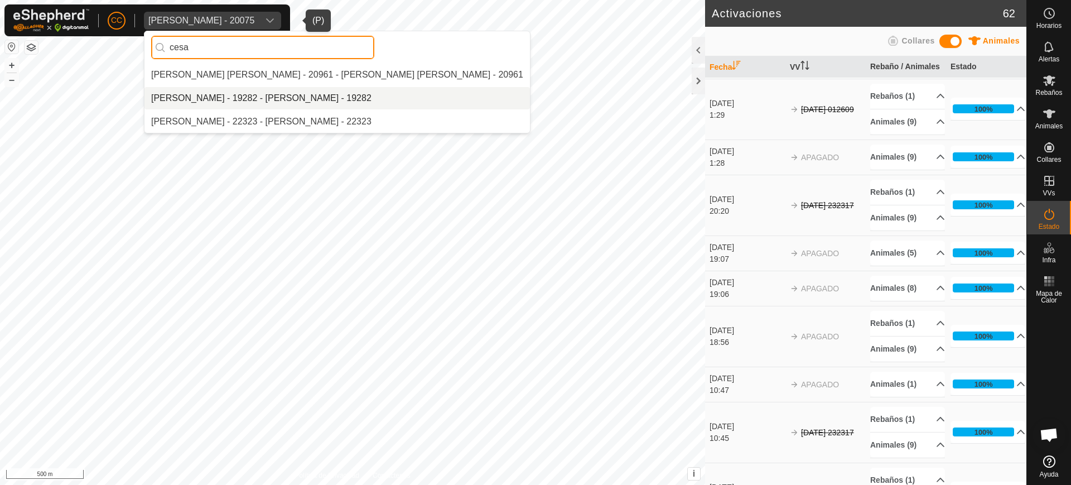
type input "cesa"
click at [248, 95] on li "Cesar Lopez Moledo - 19282 - Cesar Lopez Moledo - 19282" at bounding box center [337, 98] width 386 height 22
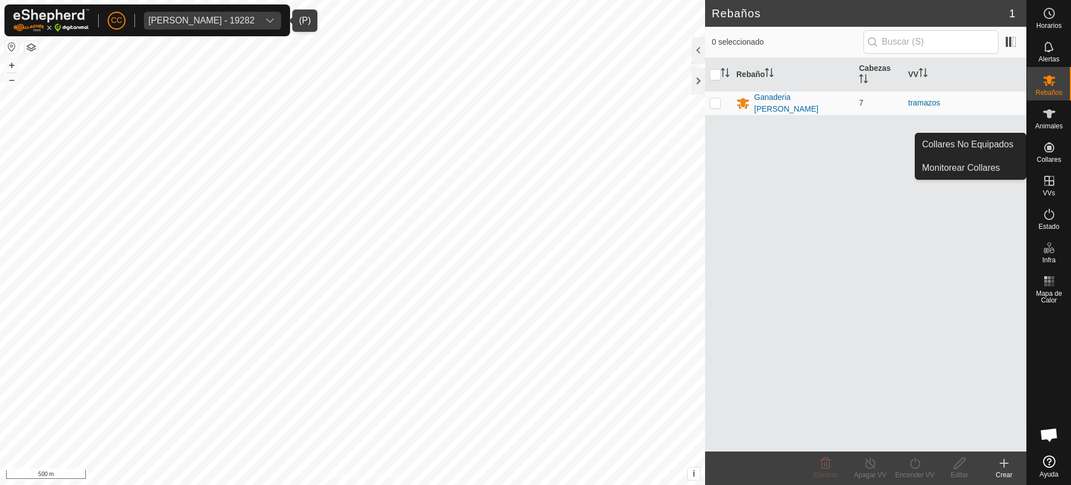
click at [1051, 161] on span "Collares" at bounding box center [1049, 159] width 25 height 7
click at [1046, 150] on icon at bounding box center [1049, 147] width 10 height 10
click at [1013, 149] on link "Collares No Equipados" at bounding box center [971, 144] width 110 height 22
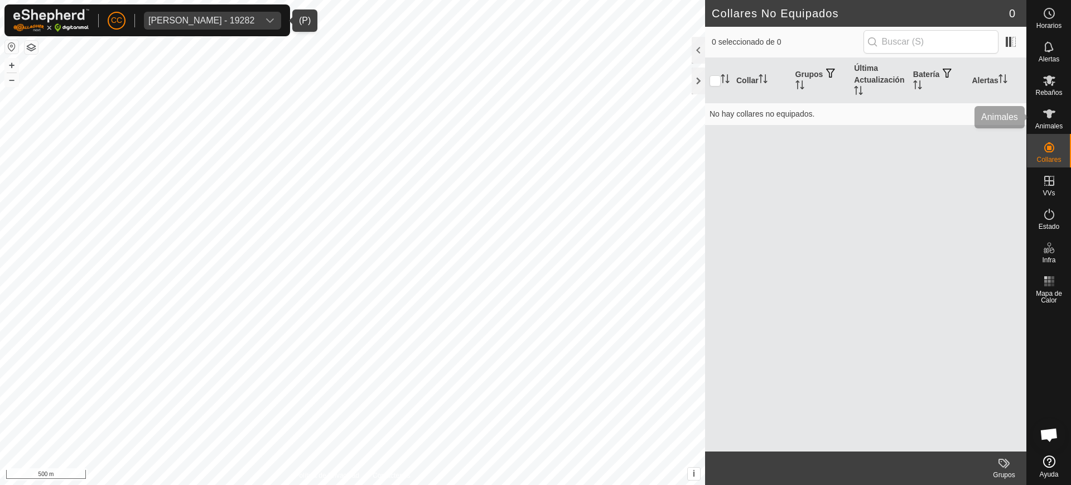
click at [1057, 110] on es-animals-svg-icon at bounding box center [1049, 114] width 20 height 18
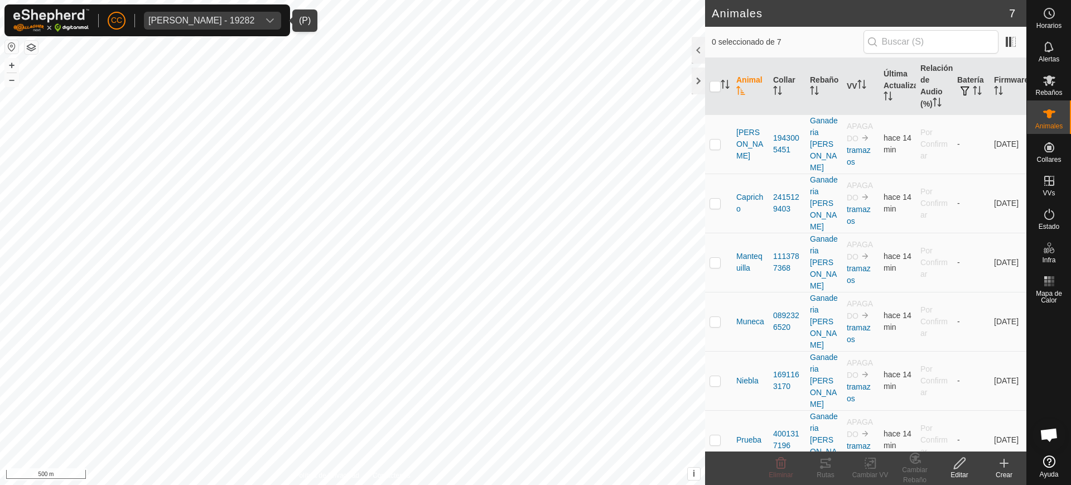
checkbox input "true"
click at [782, 461] on icon at bounding box center [780, 462] width 13 height 13
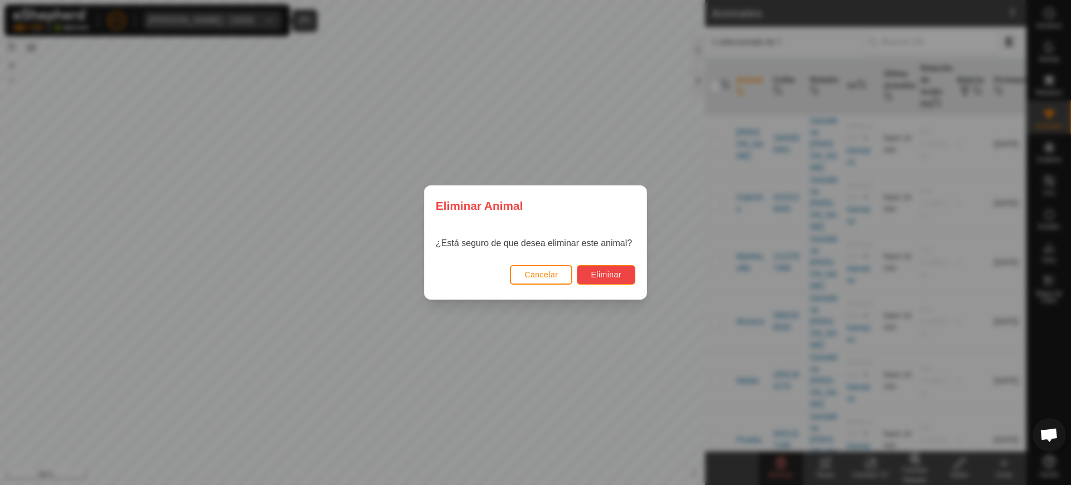
click at [602, 275] on span "Eliminar" at bounding box center [606, 274] width 31 height 9
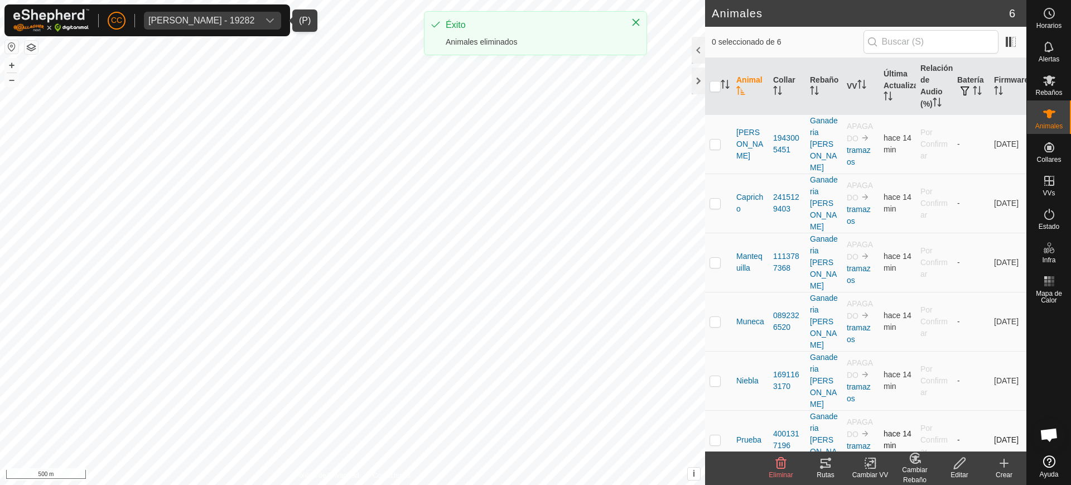
click at [716, 435] on p-checkbox at bounding box center [715, 439] width 11 height 9
checkbox input "true"
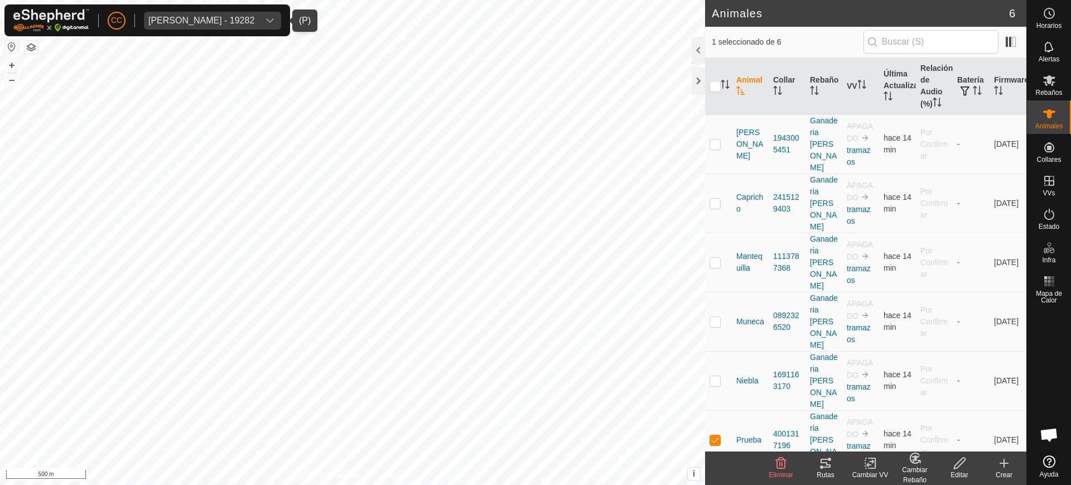
click at [959, 467] on icon at bounding box center [960, 462] width 14 height 13
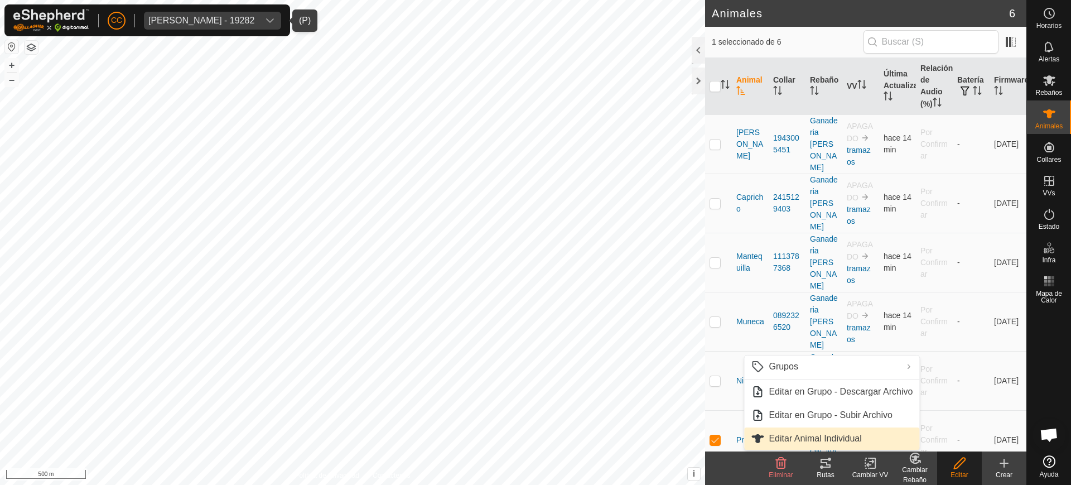
click at [831, 435] on link "Editar Animal Individual" at bounding box center [831, 438] width 175 height 22
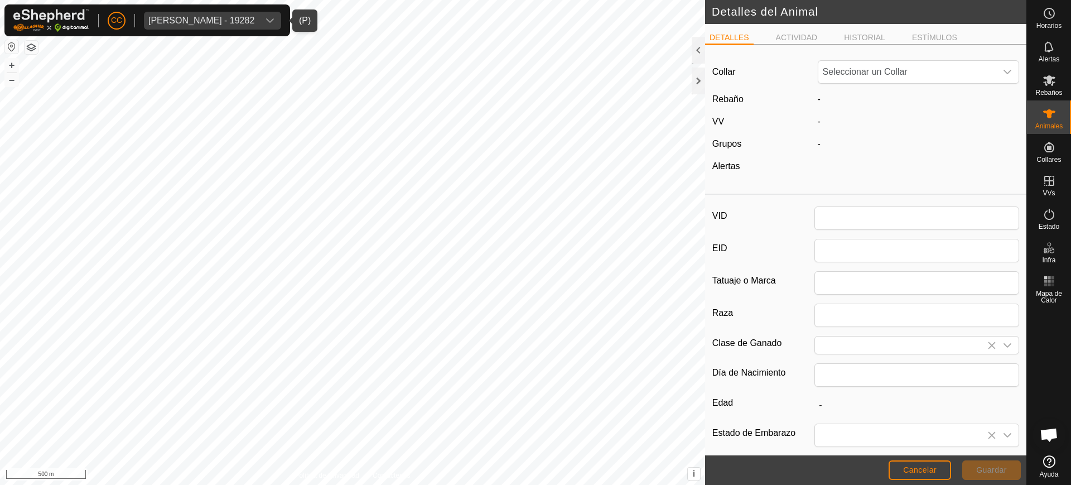
type input "Prueba"
type input "0"
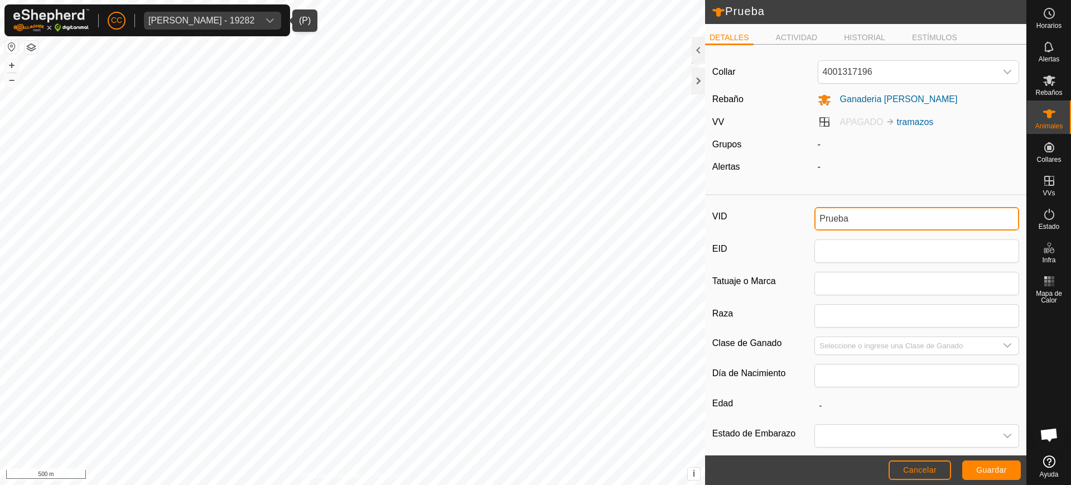
drag, startPoint x: 862, startPoint y: 218, endPoint x: 710, endPoint y: 248, distance: 155.3
click at [719, 238] on div "VID Prueba EID Tatuaje o Marca Raza Clase de Ganado Día de Nacimiento Edad - Es…" at bounding box center [865, 372] width 321 height 345
type input "Valery"
click at [990, 468] on span "Guardar" at bounding box center [991, 469] width 31 height 9
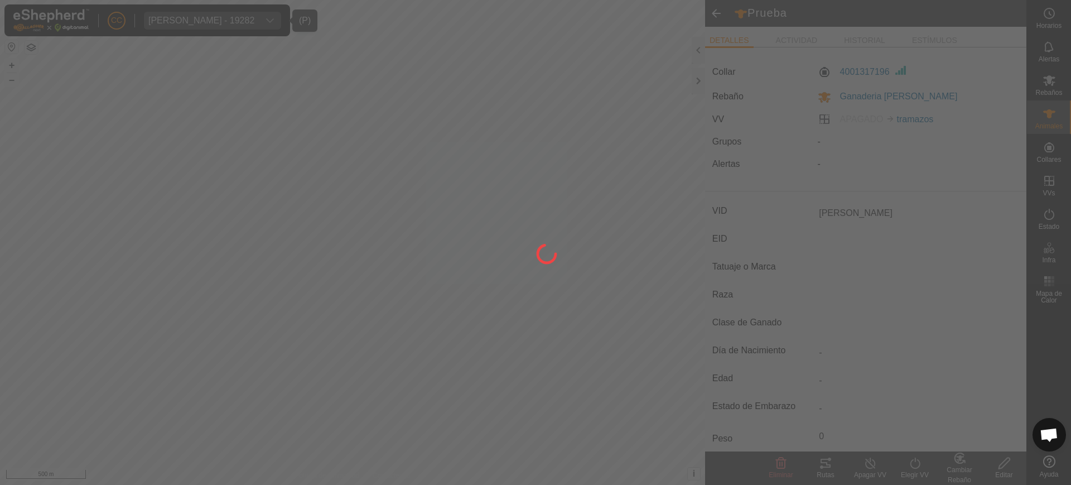
type input "-"
type input "0 kg"
type input "-"
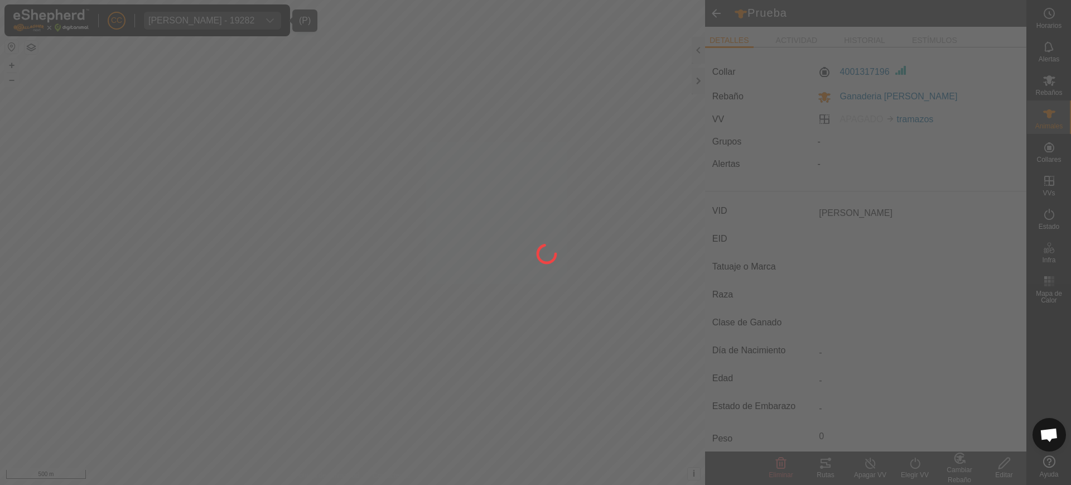
type input "-"
type input "Prueba"
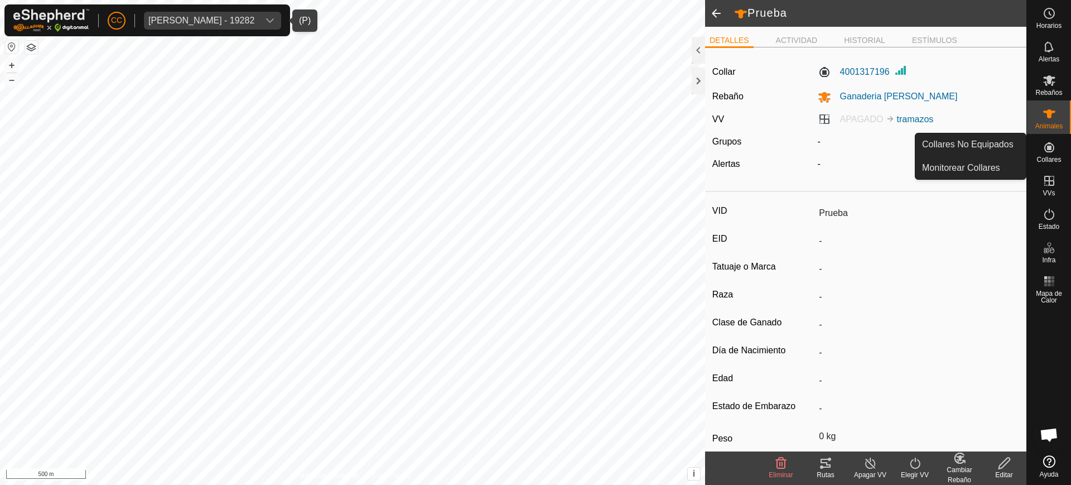
click at [1052, 145] on icon at bounding box center [1049, 147] width 13 height 13
click at [1051, 151] on icon at bounding box center [1049, 147] width 10 height 10
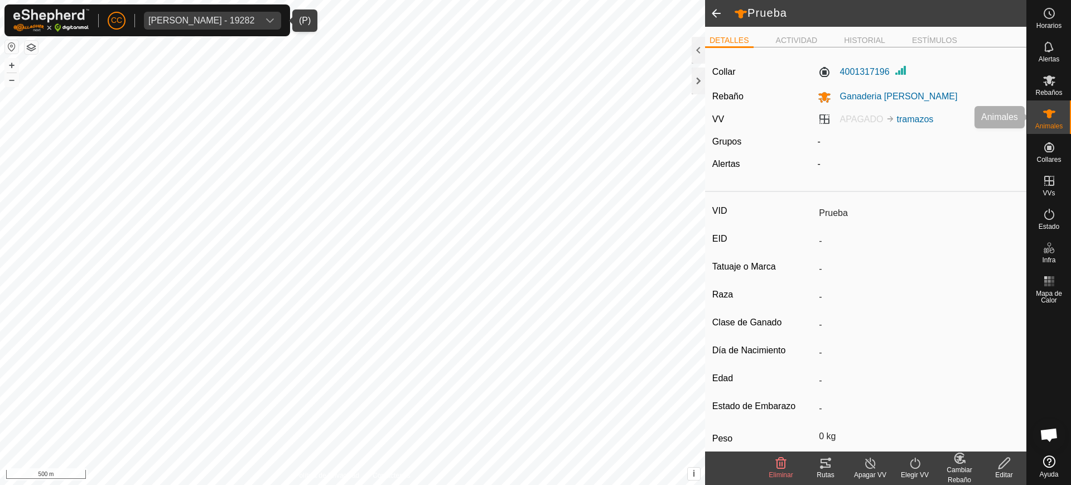
click at [1034, 119] on div "Animales" at bounding box center [1049, 116] width 44 height 33
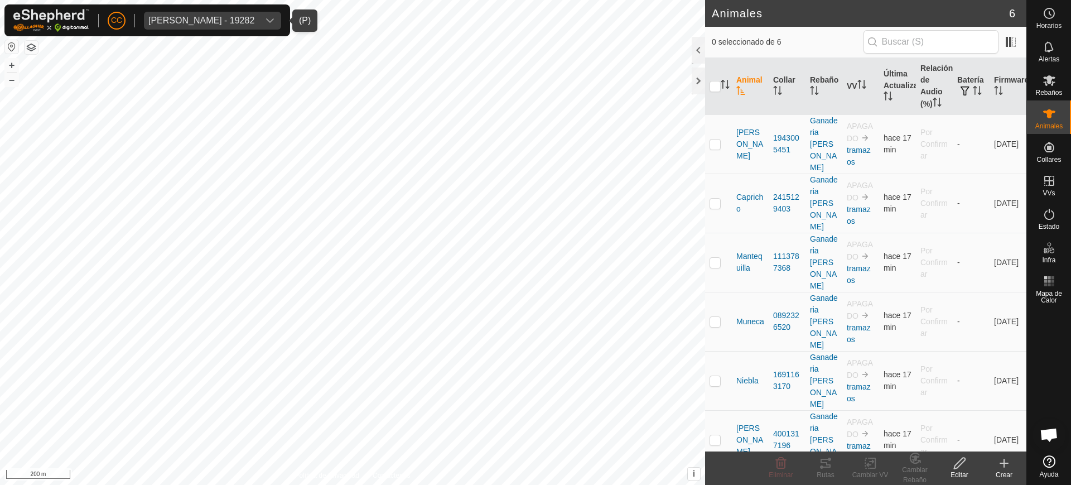
click at [1003, 464] on icon at bounding box center [1004, 462] width 13 height 13
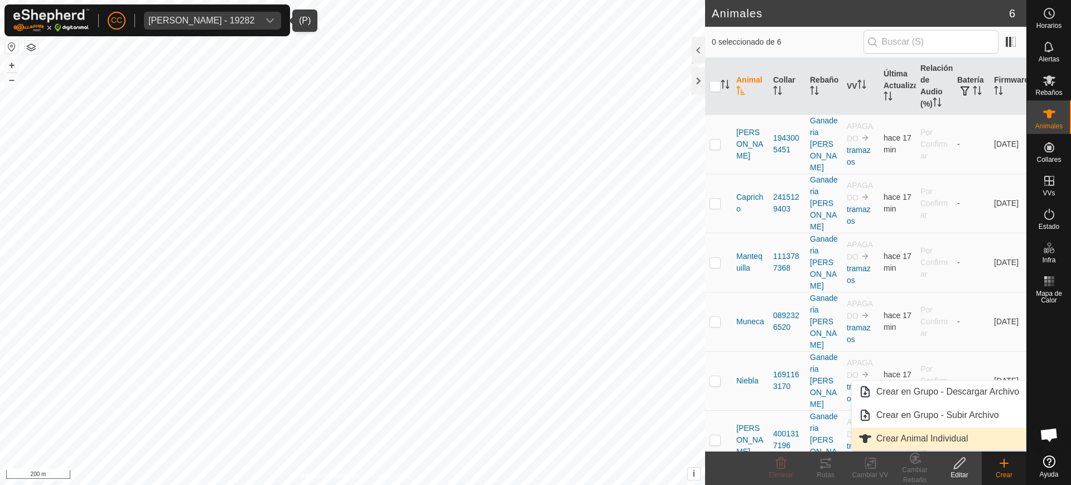
click at [944, 442] on link "Crear Animal Individual" at bounding box center [939, 438] width 174 height 22
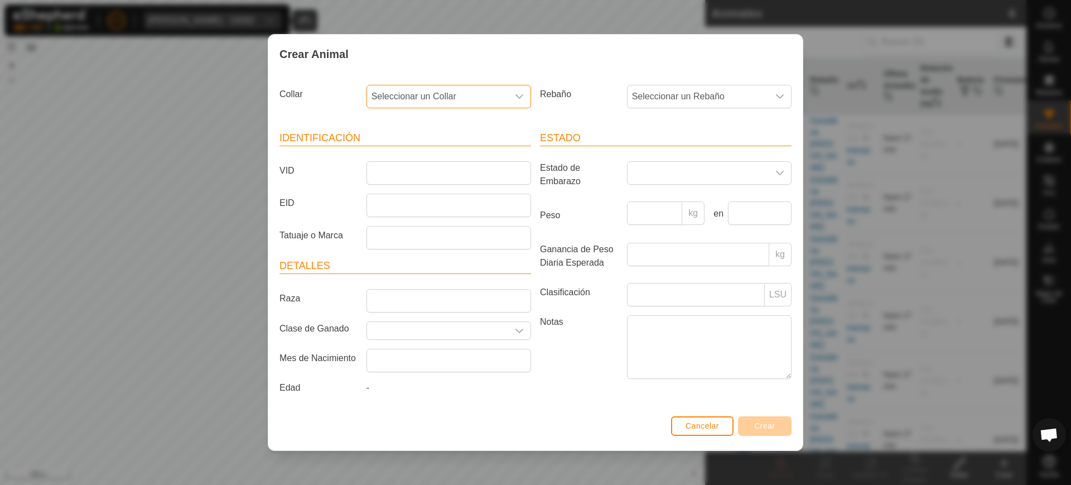
click at [462, 97] on span "Seleccionar un Collar" at bounding box center [437, 96] width 141 height 22
drag, startPoint x: 460, startPoint y: 174, endPoint x: 501, endPoint y: 165, distance: 42.1
click at [461, 173] on li "3273099691" at bounding box center [449, 177] width 163 height 22
click at [675, 94] on span "Seleccionar un Rebaño" at bounding box center [698, 96] width 141 height 22
drag, startPoint x: 688, startPoint y: 176, endPoint x: 665, endPoint y: 175, distance: 22.9
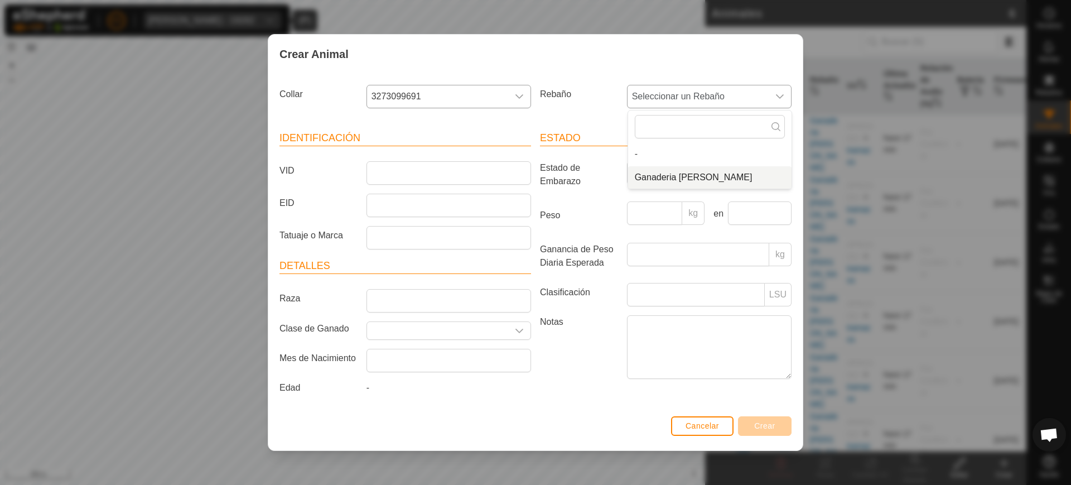
click at [688, 176] on li "Ganaderia Lopez" at bounding box center [709, 177] width 163 height 22
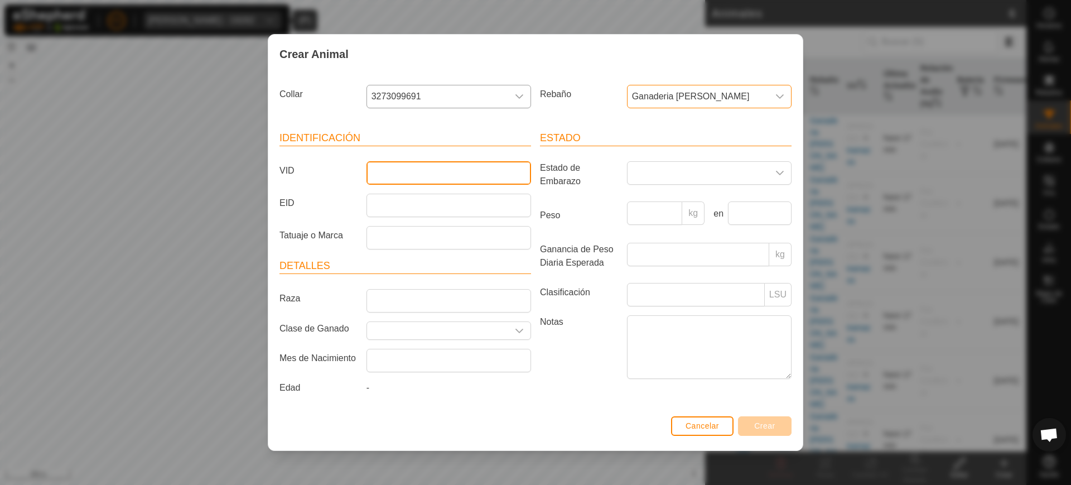
click at [423, 179] on input "VID" at bounding box center [449, 172] width 165 height 23
type input "Golosina"
click at [490, 317] on article "Detalles Raza Clase de Ganado Mes de Nacimiento Edad -" at bounding box center [406, 328] width 252 height 141
click at [767, 426] on span "Crear" at bounding box center [764, 425] width 21 height 9
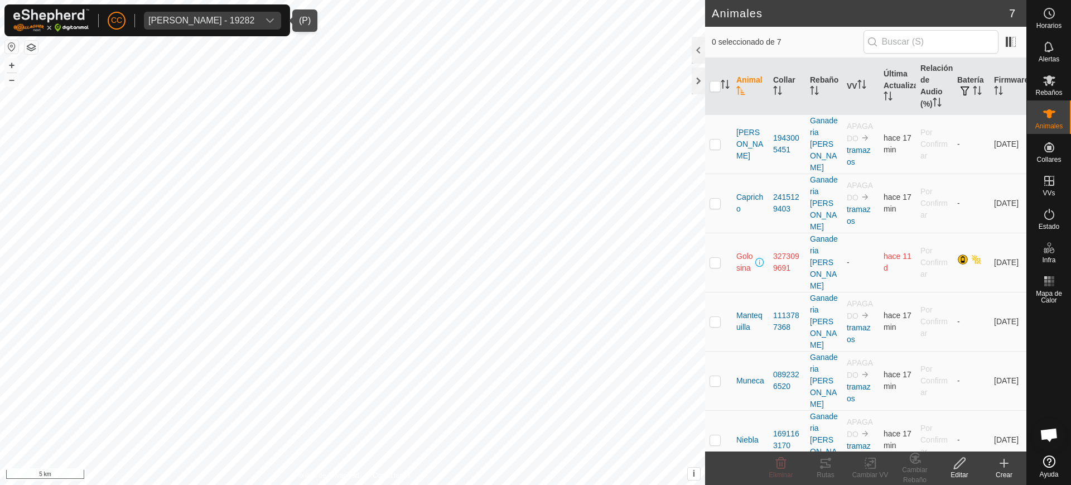
click at [208, 19] on div "Cesar Lopez Moledo - 19282" at bounding box center [201, 20] width 106 height 9
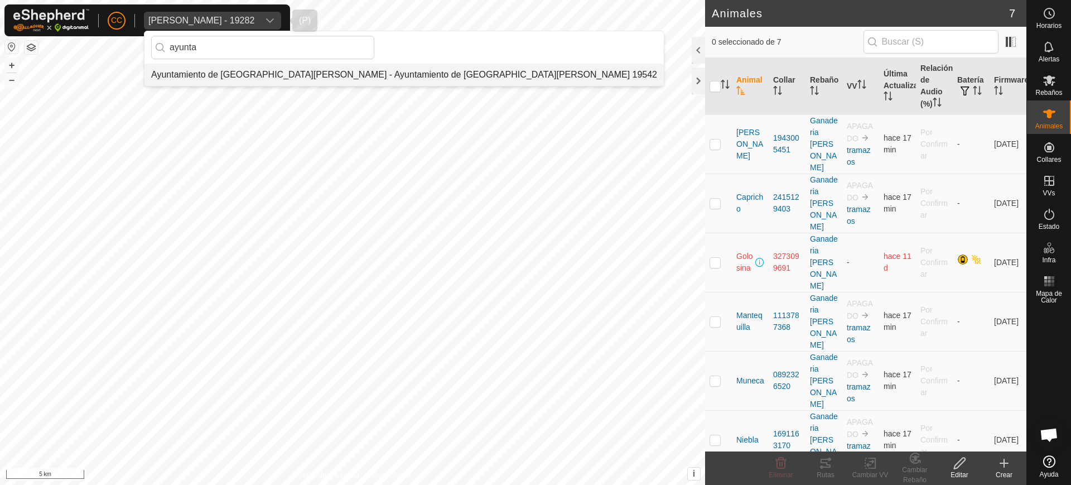
type input "ayunta"
click at [258, 71] on li "Ayuntamiento de Almaraz de Duero - Ayuntamiento de Almaraz de Duero 19542" at bounding box center [403, 75] width 519 height 22
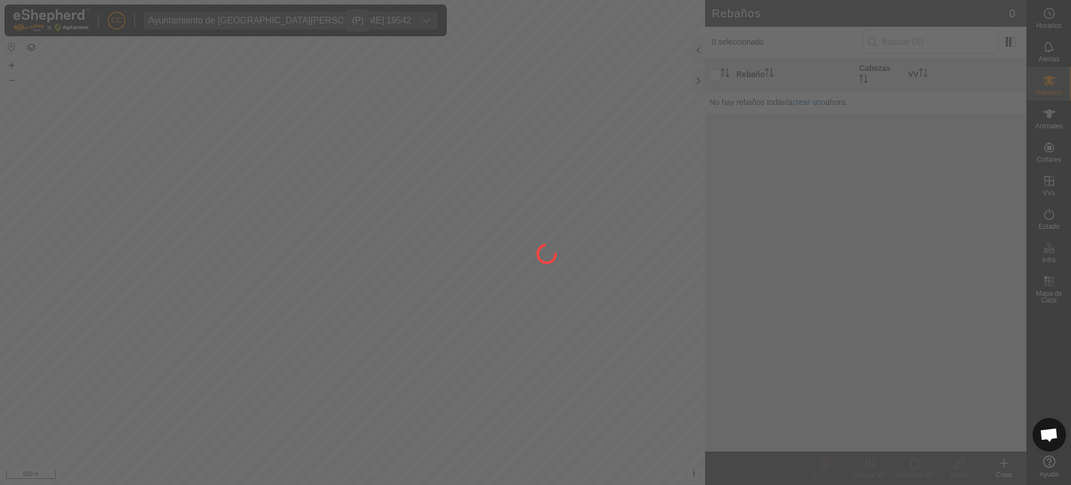
click at [1060, 153] on div at bounding box center [535, 242] width 1071 height 485
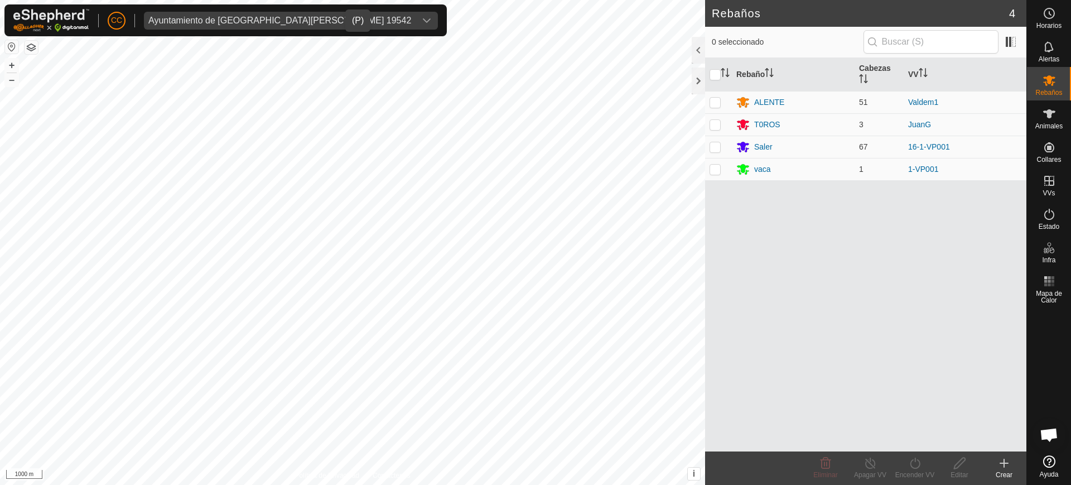
click at [304, 21] on div "Ayuntamiento de Almaraz de Duero 19542" at bounding box center [279, 20] width 263 height 9
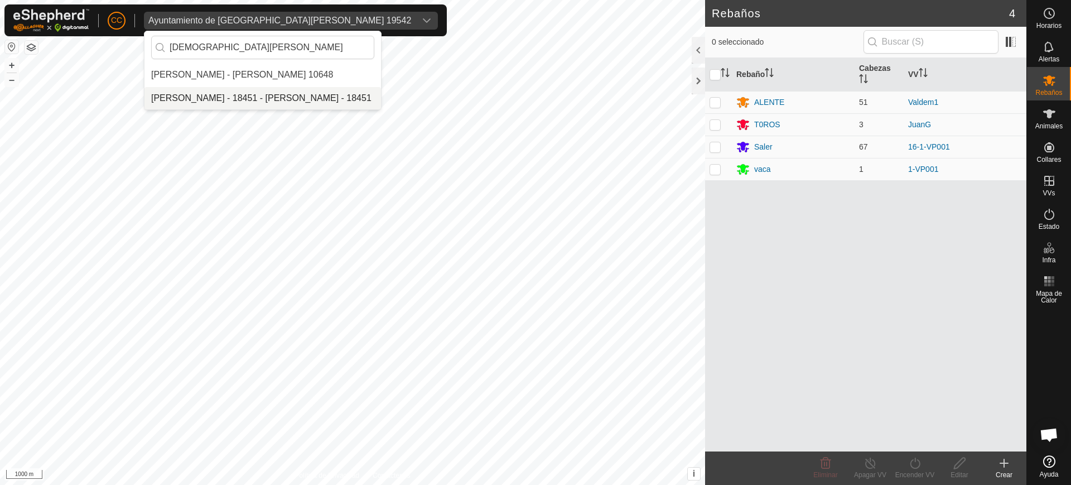
type input "jesus manue"
click at [297, 98] on li "Jesus Manuel Velasco Rodriguez - 18451 - Jesus Manuel Velasco Rodriguez - 18451" at bounding box center [262, 98] width 237 height 22
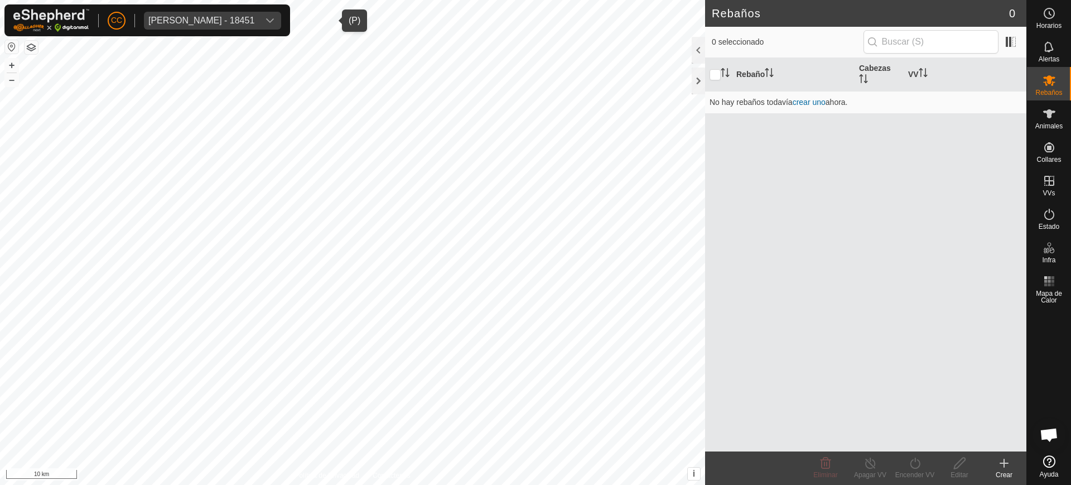
click at [13, 46] on button "button" at bounding box center [11, 46] width 13 height 13
click at [184, 21] on div "Jesus Manuel Velasco Rodriguez - 18451" at bounding box center [201, 20] width 106 height 9
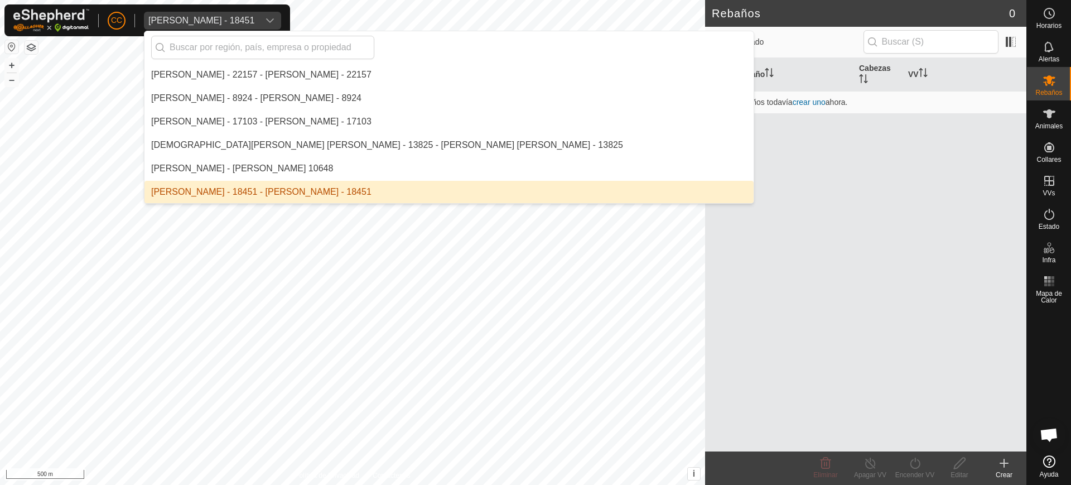
type input "g"
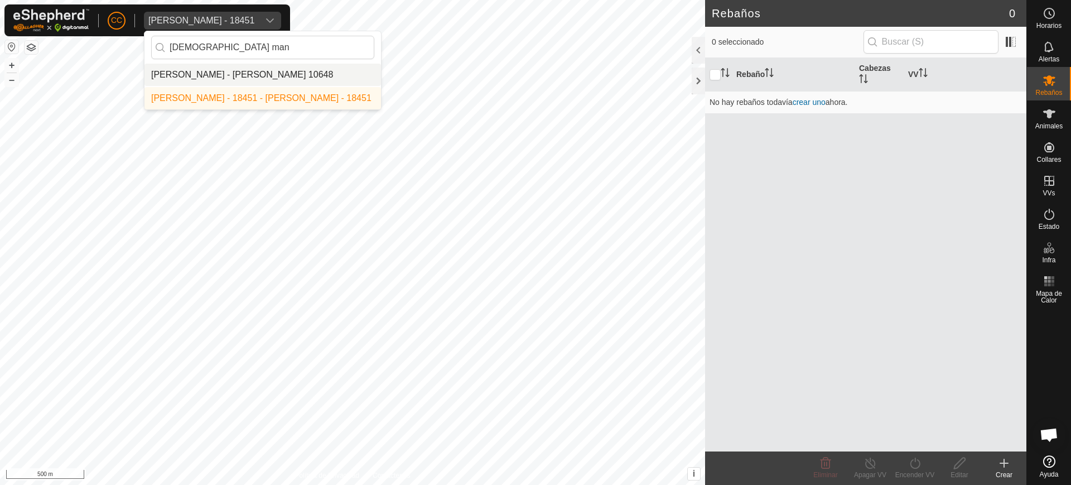
type input "jesus man"
click at [249, 73] on li "Jesus Manuel Martin Crespo - Jesus Manuel Martin Crespo 10648" at bounding box center [262, 75] width 237 height 22
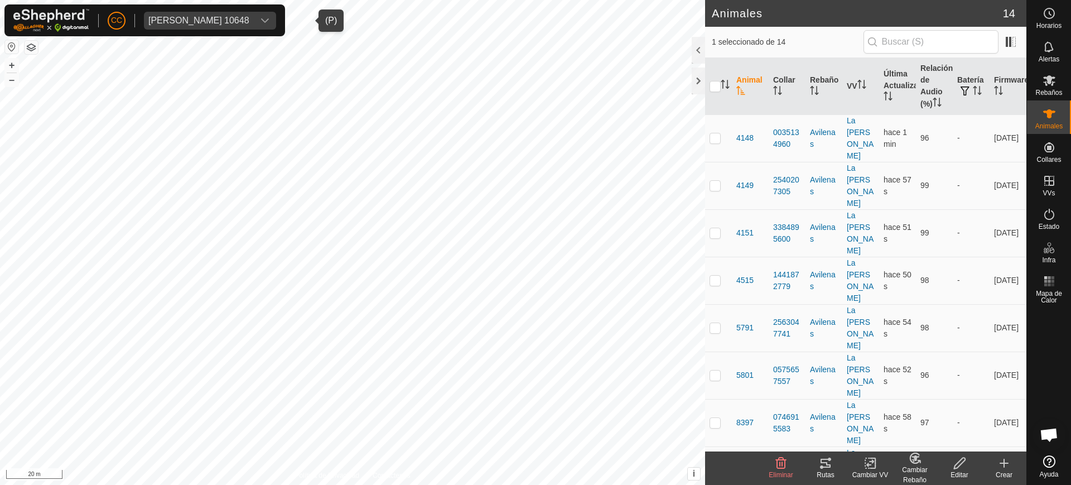
scroll to position [11, 0]
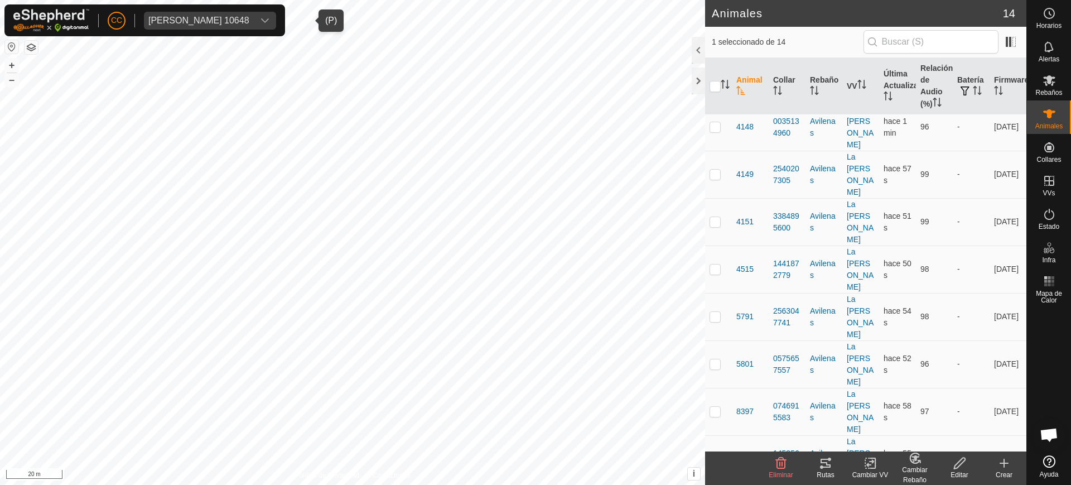
click at [826, 465] on icon at bounding box center [825, 462] width 13 height 13
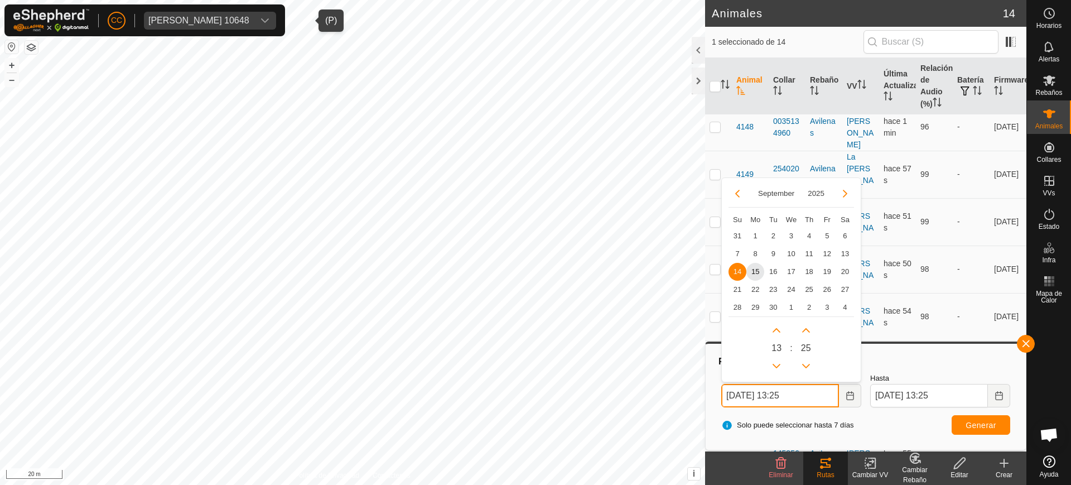
drag, startPoint x: 737, startPoint y: 396, endPoint x: 726, endPoint y: 398, distance: 11.3
click at [726, 398] on input "14 Sep, 2025 13:25" at bounding box center [780, 395] width 118 height 23
click at [807, 253] on span "11" at bounding box center [810, 254] width 18 height 18
type input "11 Sep, 2025 13:25"
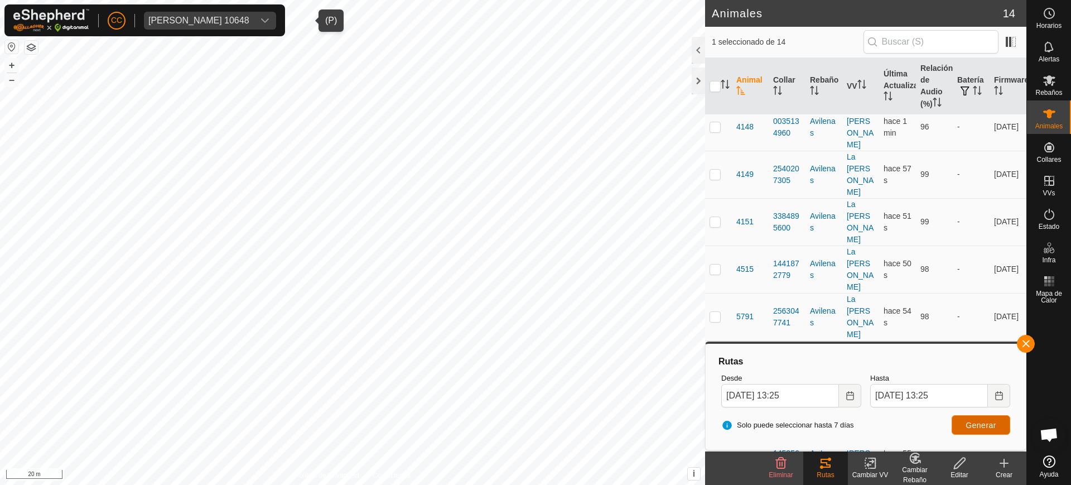
click at [977, 421] on span "Generar" at bounding box center [981, 425] width 31 height 9
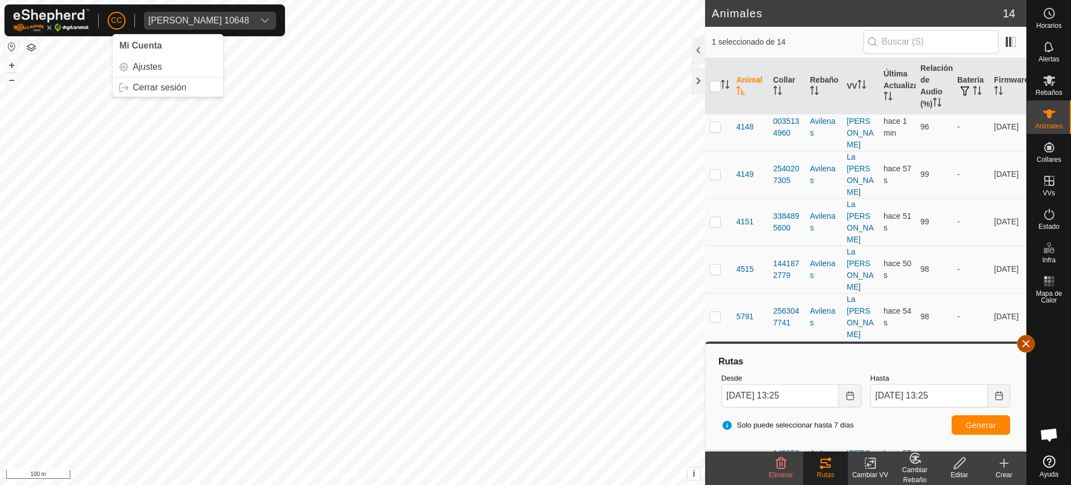
click at [1028, 343] on button "button" at bounding box center [1026, 344] width 18 height 18
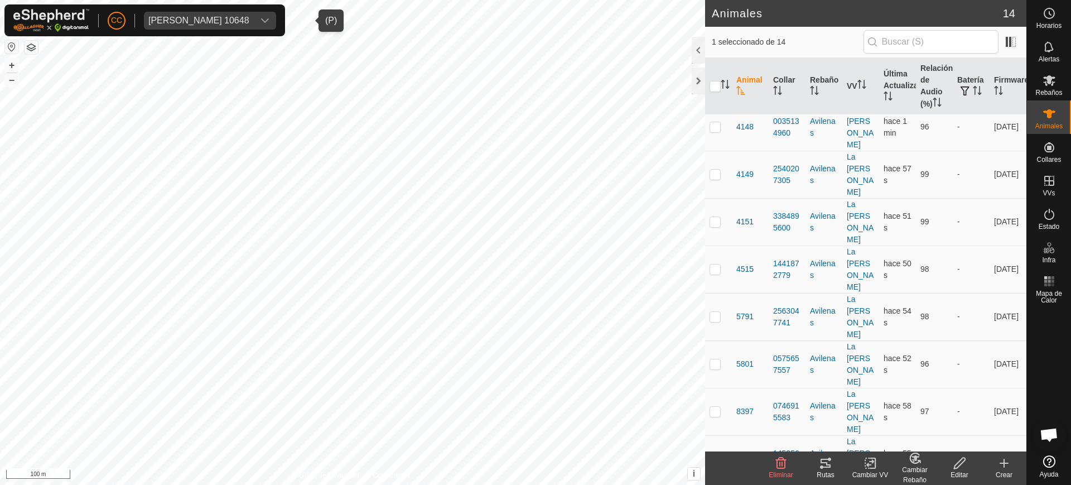
click at [240, 17] on div "Jesus Manuel Martin Crespo 10648" at bounding box center [198, 20] width 101 height 9
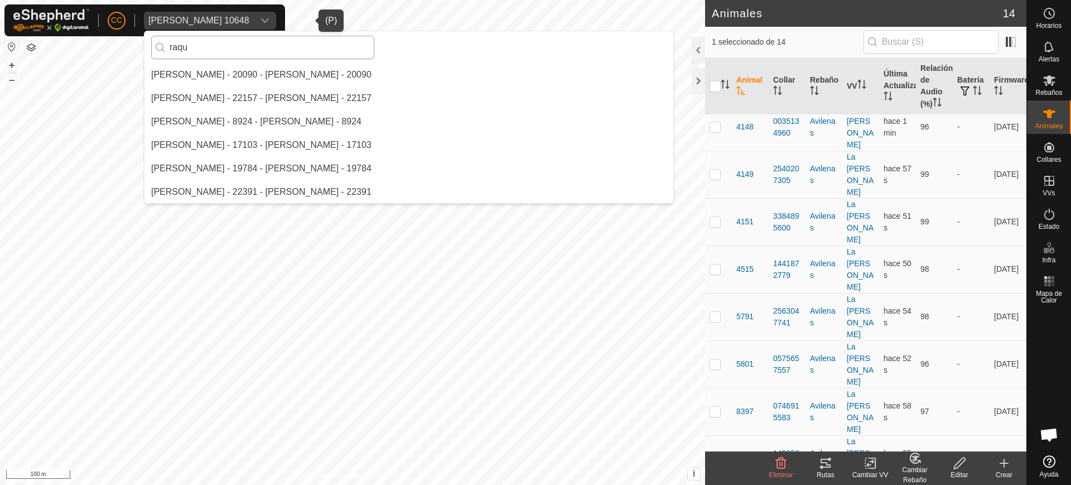
scroll to position [0, 0]
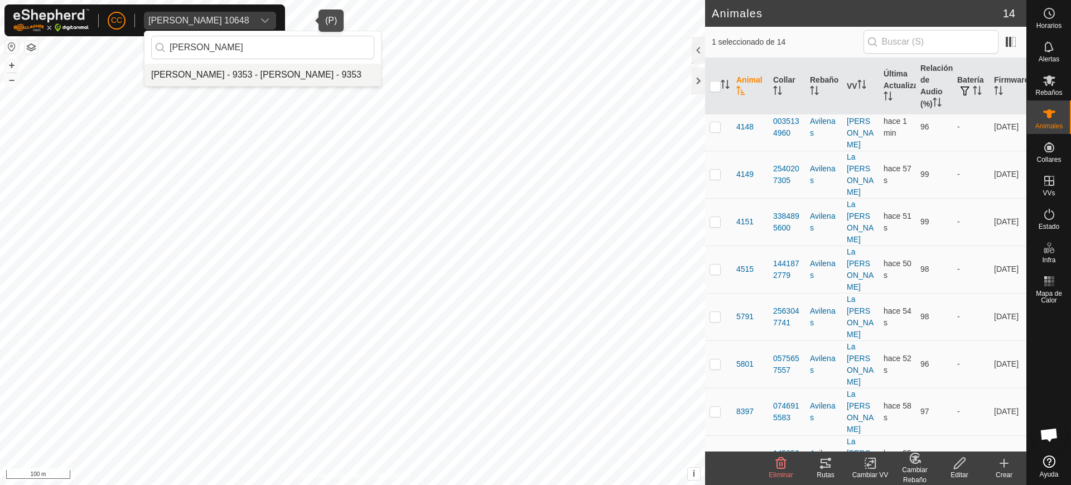
type input "raquel"
click at [230, 73] on li "Raquel Saenz Blanco - 9353 - Raquel Saenz Blanco - 9353" at bounding box center [262, 75] width 237 height 22
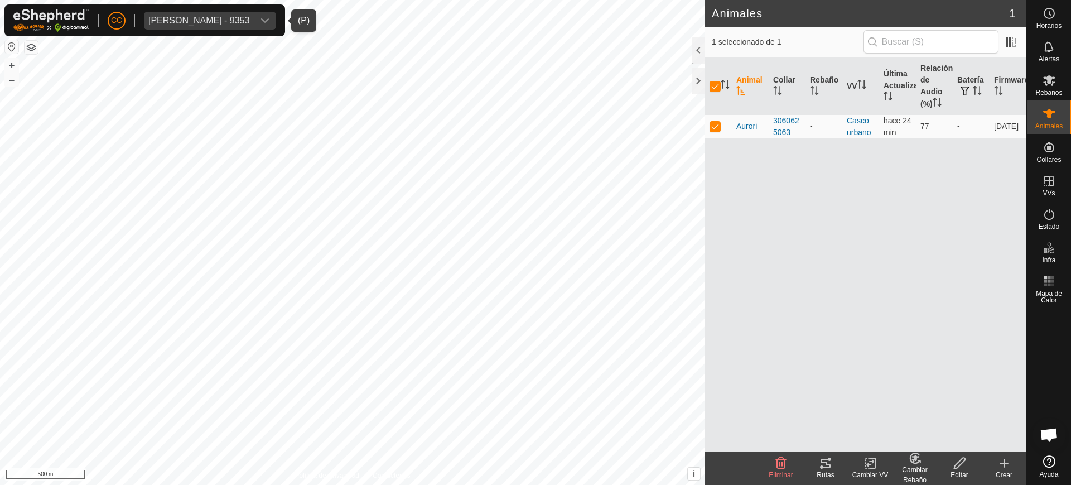
click at [826, 470] on div "Rutas" at bounding box center [825, 475] width 45 height 10
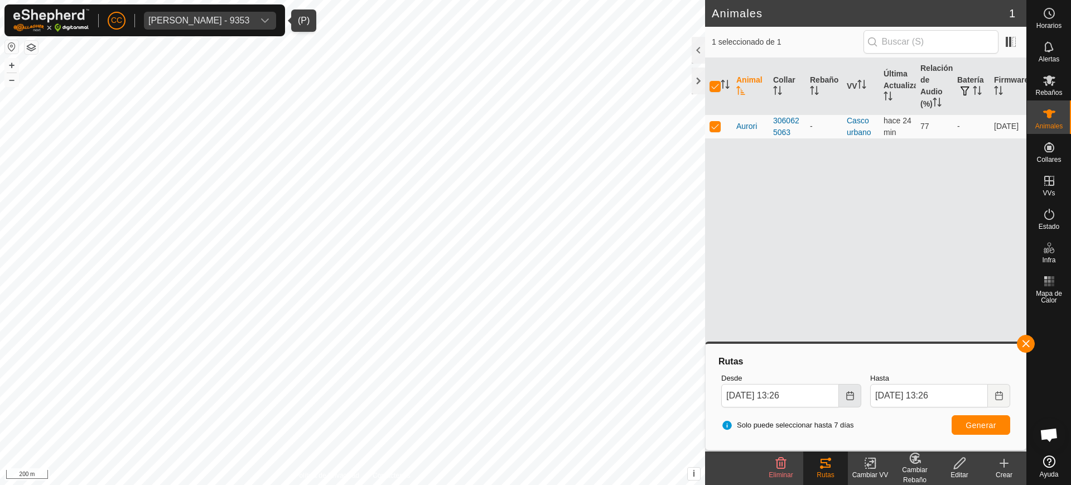
click at [850, 401] on button "Choose Date" at bounding box center [850, 395] width 22 height 23
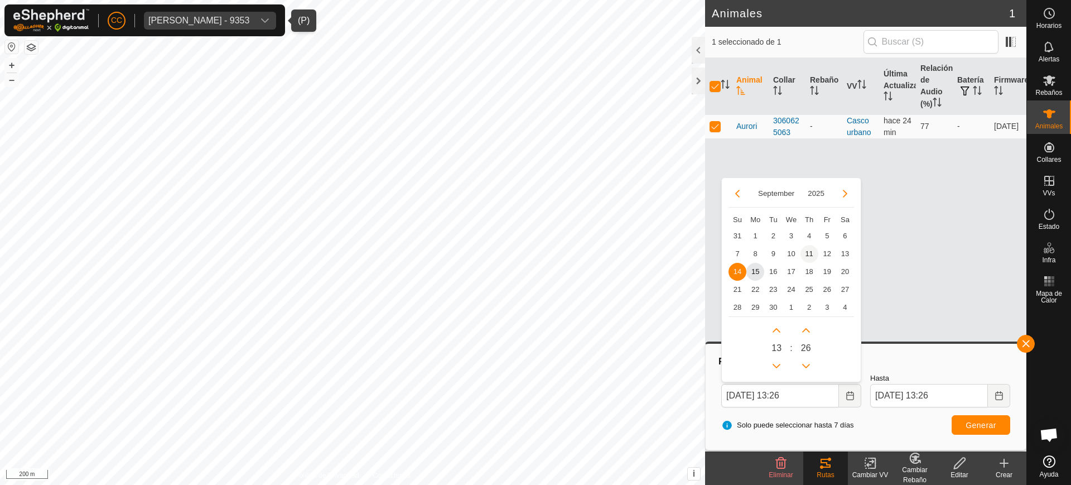
click at [812, 250] on span "11" at bounding box center [810, 254] width 18 height 18
type input "11 Sep, 2025 13:26"
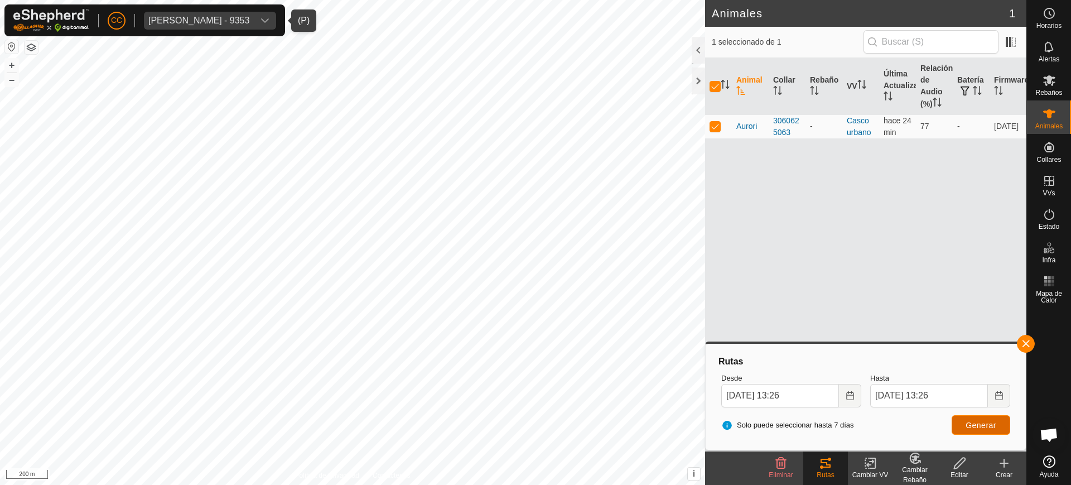
click at [983, 430] on button "Generar" at bounding box center [981, 425] width 59 height 20
click at [991, 302] on div "Animal Collar Rebaño VV Última Actualización Relación de Audio (%) Batería Firm…" at bounding box center [865, 254] width 321 height 393
click at [171, 24] on div "Raquel Saenz Blanco - 9353" at bounding box center [198, 20] width 101 height 9
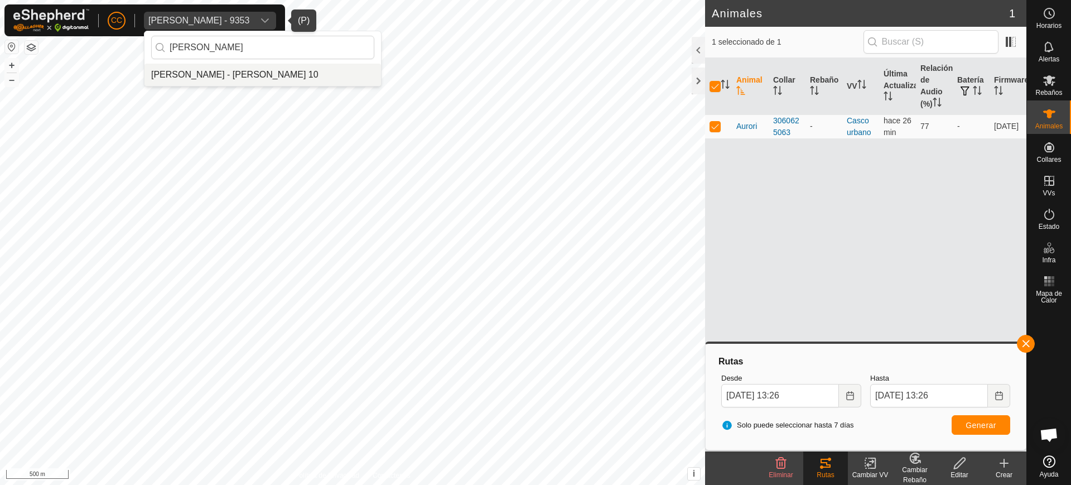
type input "ruben fer"
click at [218, 68] on li "Ruben Fernandez Caballero - Ruben Fernandez Caballero 10" at bounding box center [262, 75] width 237 height 22
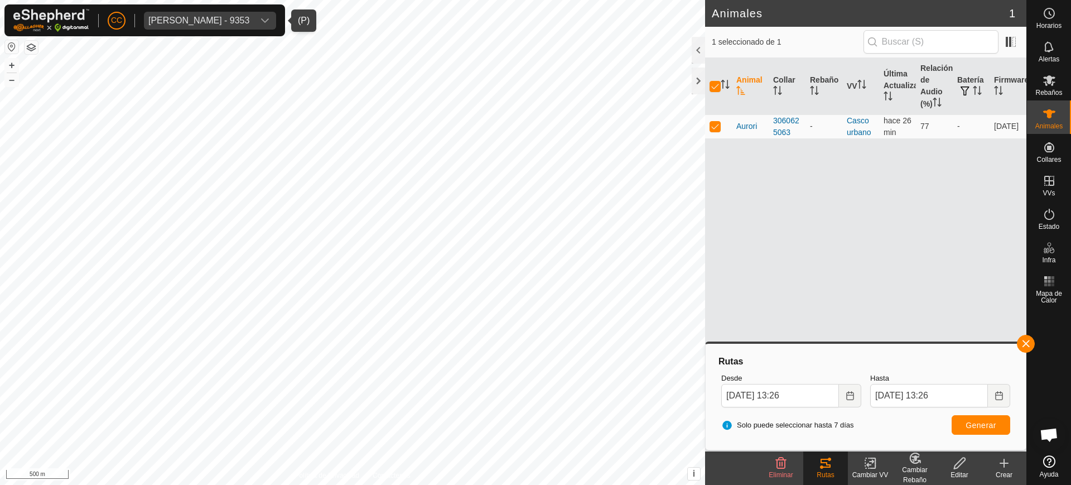
checkbox input "false"
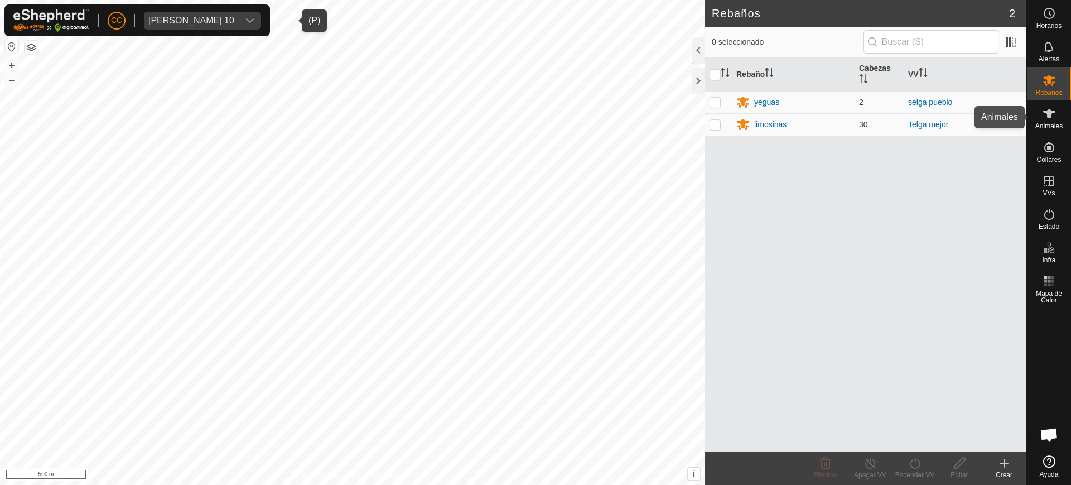
click at [1047, 108] on icon at bounding box center [1049, 113] width 13 height 13
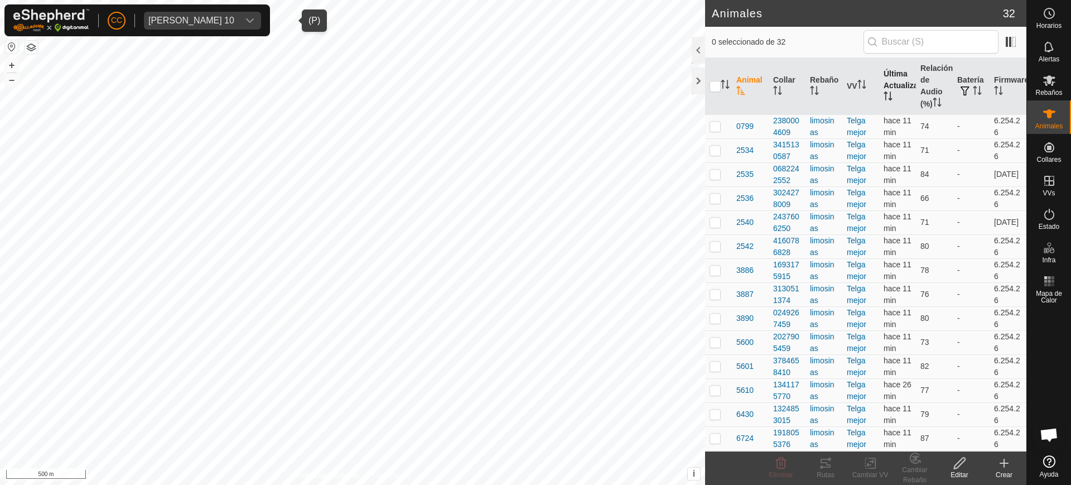
click at [887, 92] on icon "Activar para ordenar" at bounding box center [888, 95] width 9 height 9
click at [222, 20] on div "Ruben Fernandez Caballero 10" at bounding box center [191, 20] width 86 height 9
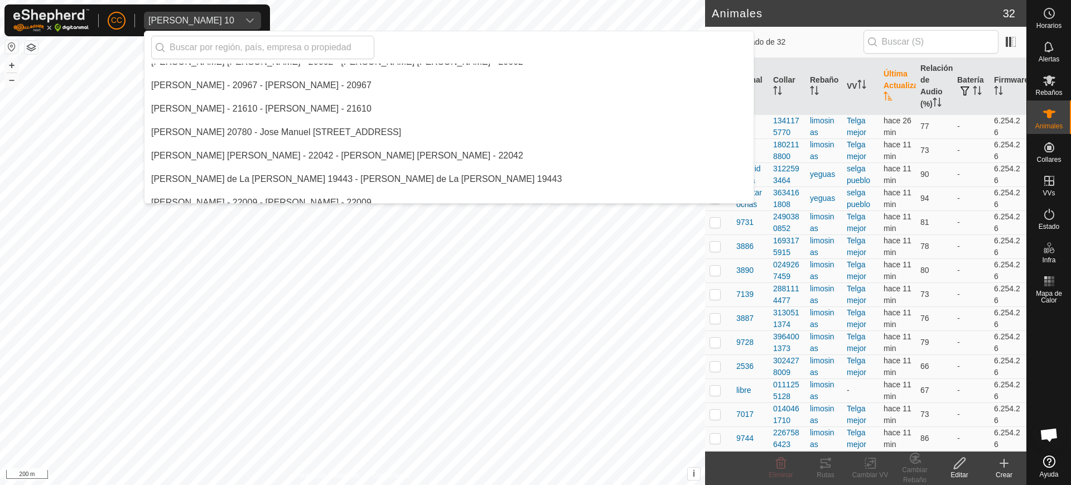
scroll to position [4335, 0]
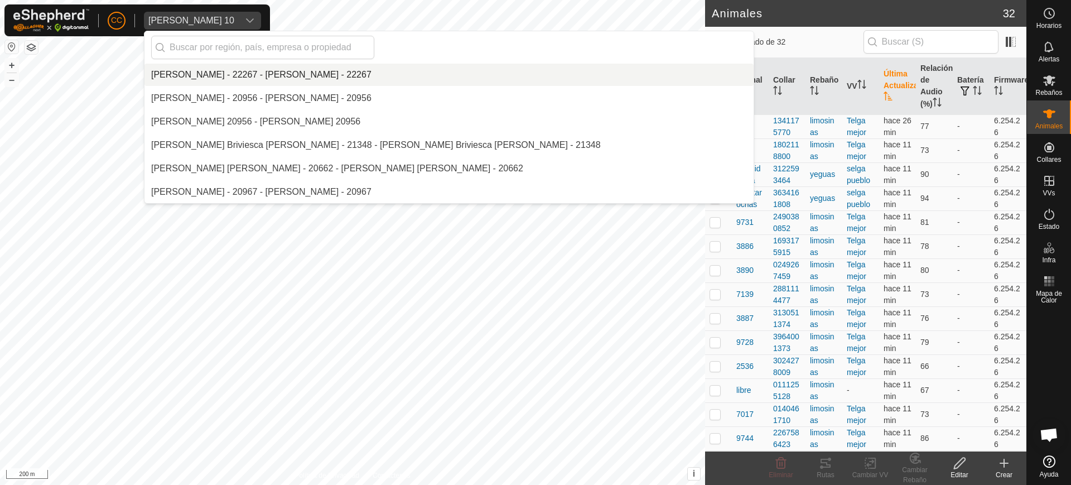
click at [221, 32] on div at bounding box center [448, 47] width 609 height 32
click at [227, 44] on input "text" at bounding box center [262, 47] width 223 height 23
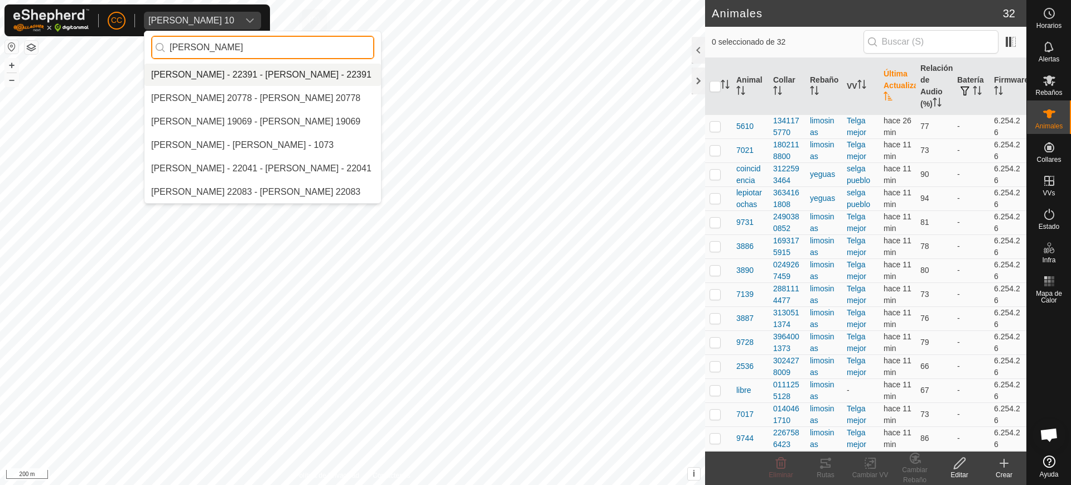
scroll to position [0, 0]
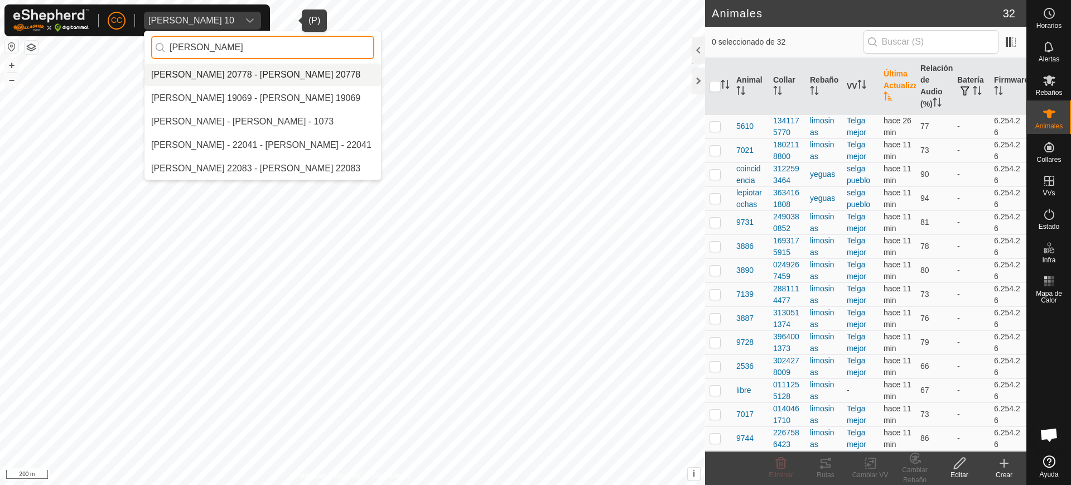
type input "jose ant"
click at [285, 75] on li "Jose Antonio Fernandez Gutierrez 20778 - Jose Antonio Fernandez Gutierrez 20778" at bounding box center [262, 75] width 237 height 22
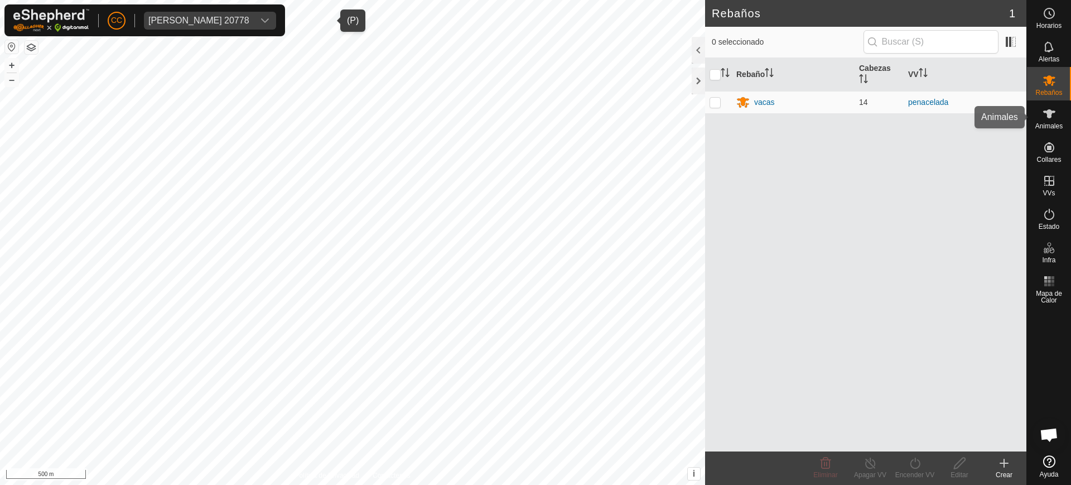
click at [1051, 123] on span "Animales" at bounding box center [1048, 126] width 27 height 7
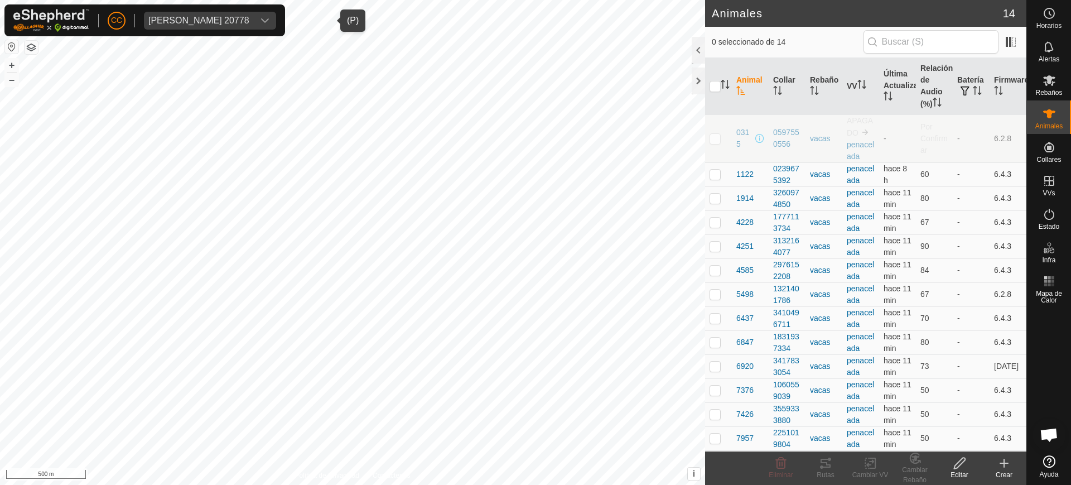
click at [712, 134] on p-checkbox at bounding box center [715, 138] width 11 height 9
checkbox input "true"
click at [249, 17] on div "[PERSON_NAME] [PERSON_NAME] 20778" at bounding box center [198, 20] width 101 height 9
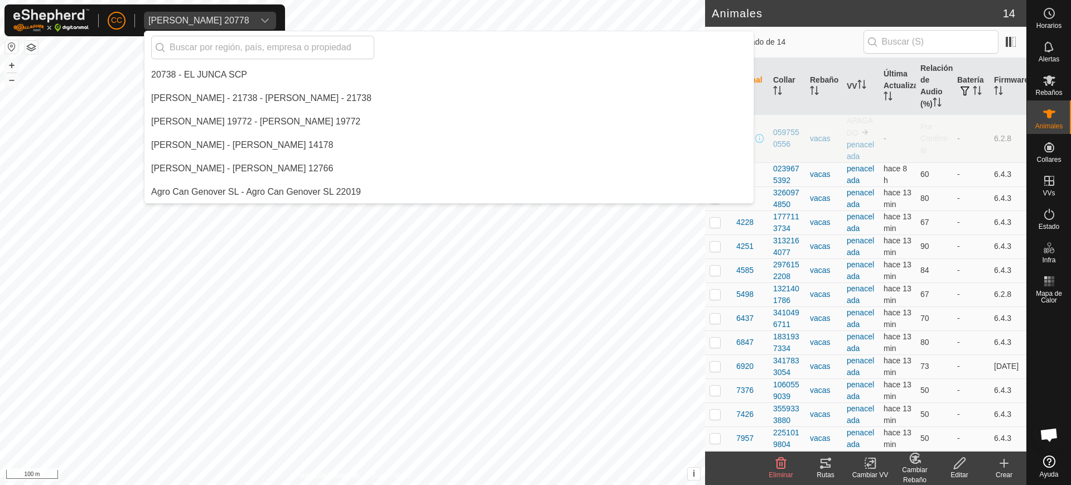
scroll to position [4030, 0]
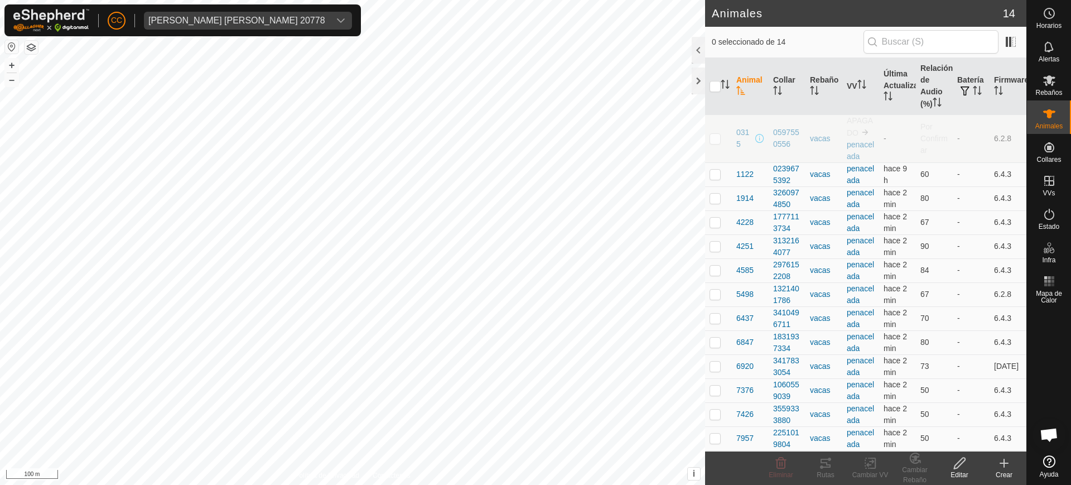
click at [711, 147] on td at bounding box center [718, 138] width 27 height 48
checkbox input "true"
